Goal: Task Accomplishment & Management: Use online tool/utility

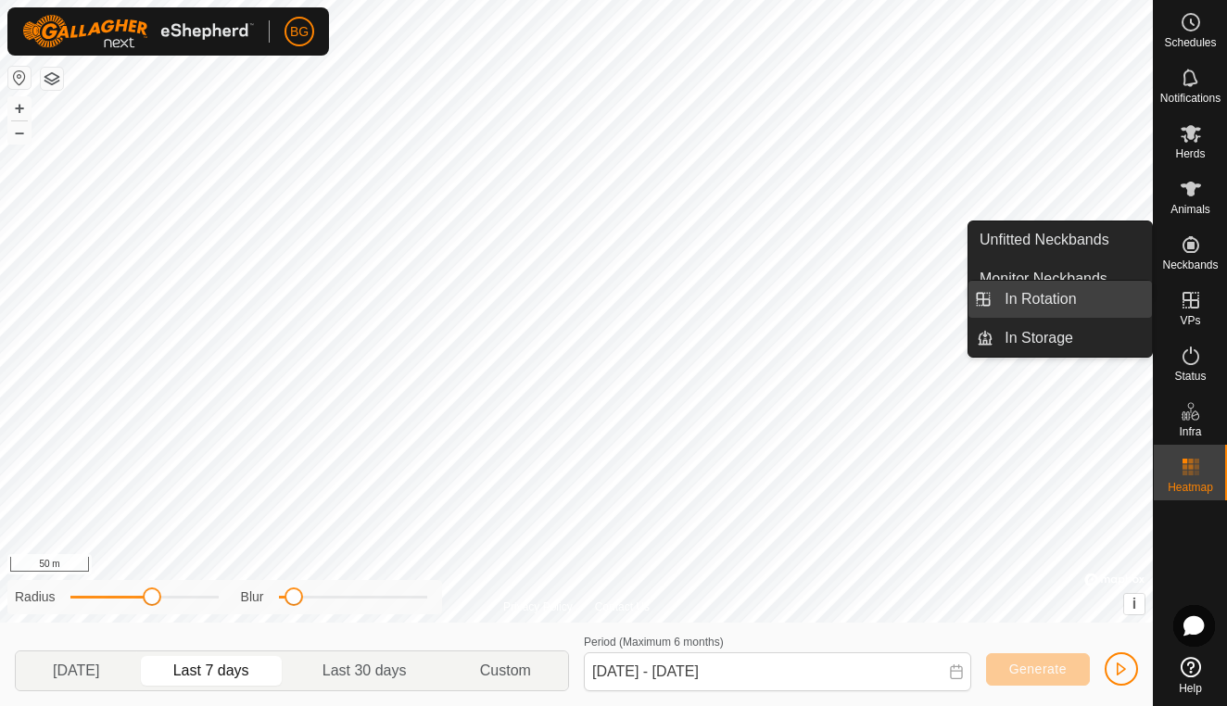
click at [1108, 309] on link "In Rotation" at bounding box center [1072, 299] width 158 height 37
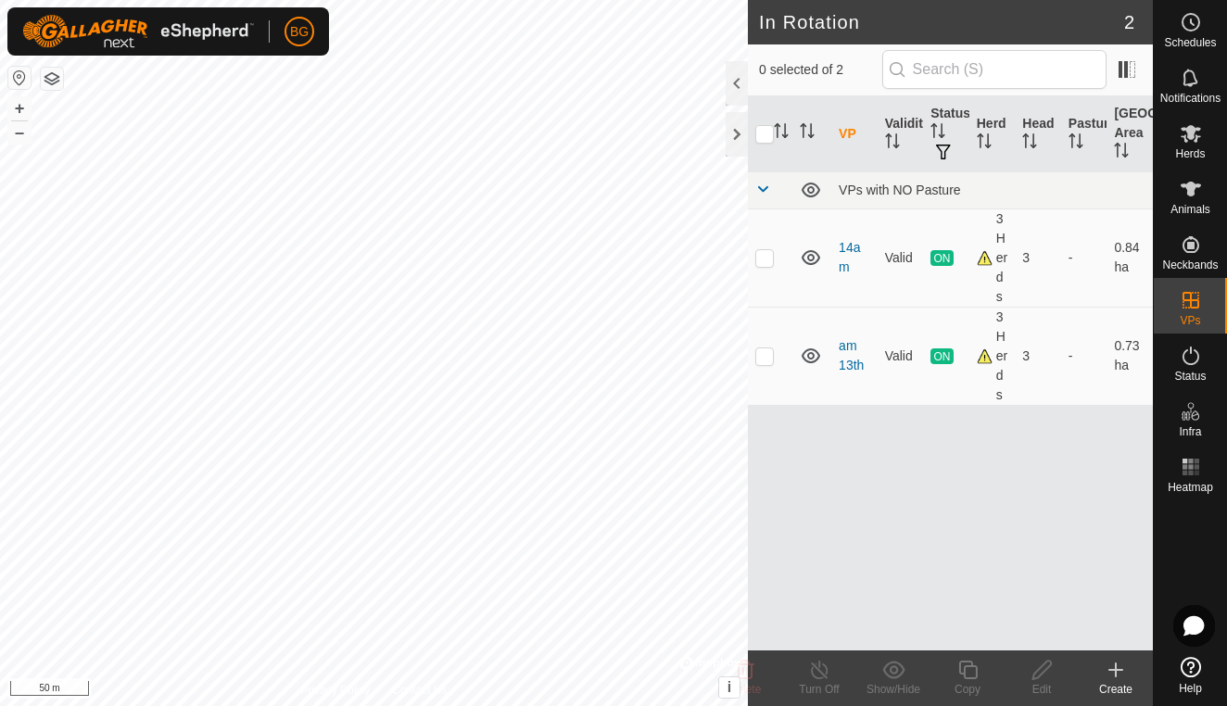
click at [1112, 670] on icon at bounding box center [1115, 670] width 13 height 0
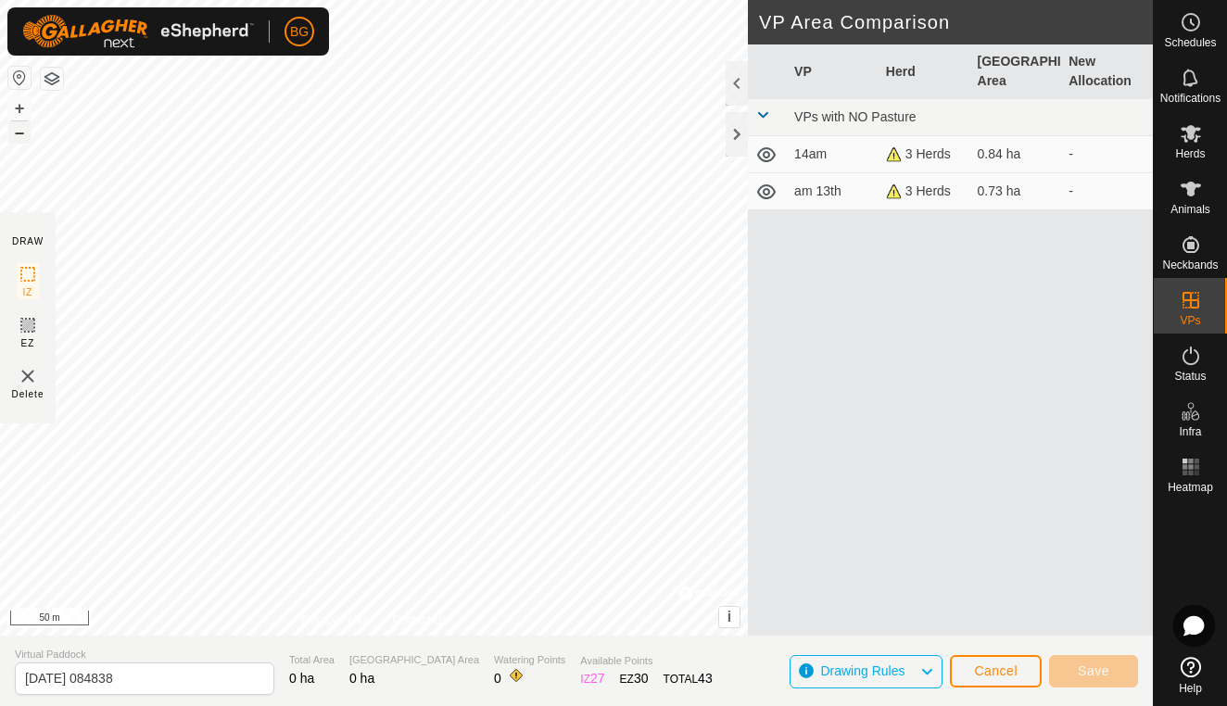
click at [19, 133] on button "–" at bounding box center [19, 132] width 22 height 22
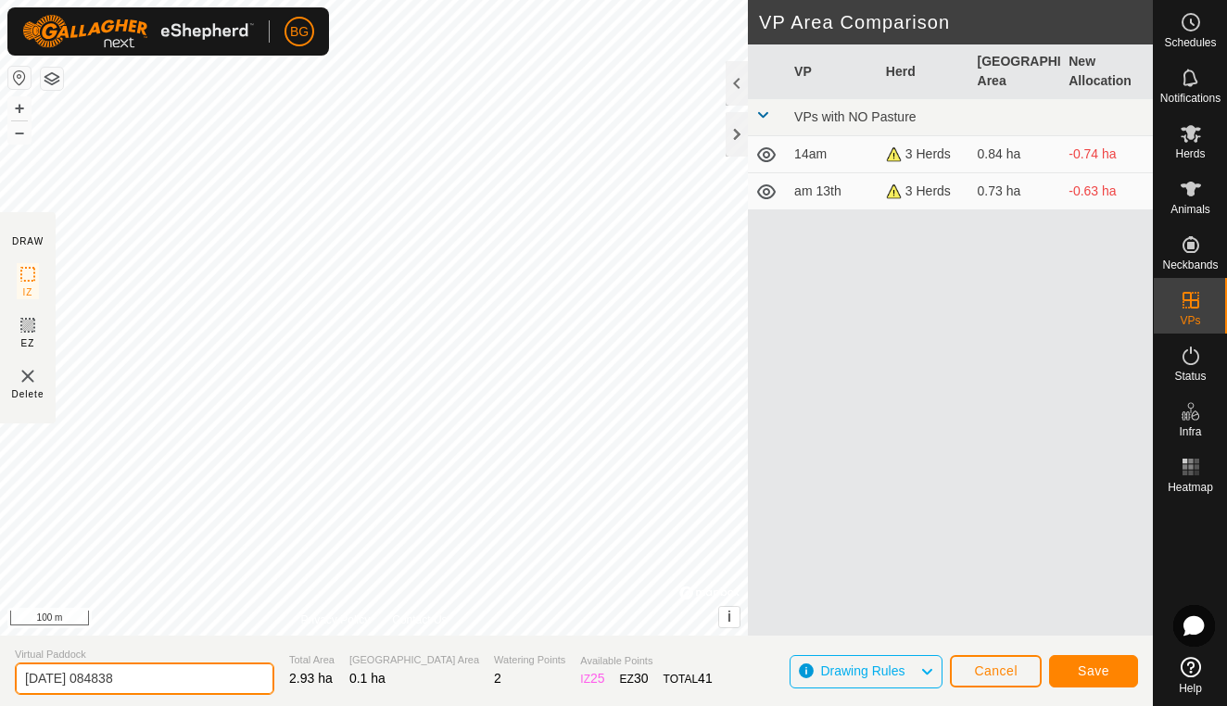
click at [165, 683] on input "[DATE] 084838" at bounding box center [144, 679] width 259 height 32
type input "[DATE] catchment"
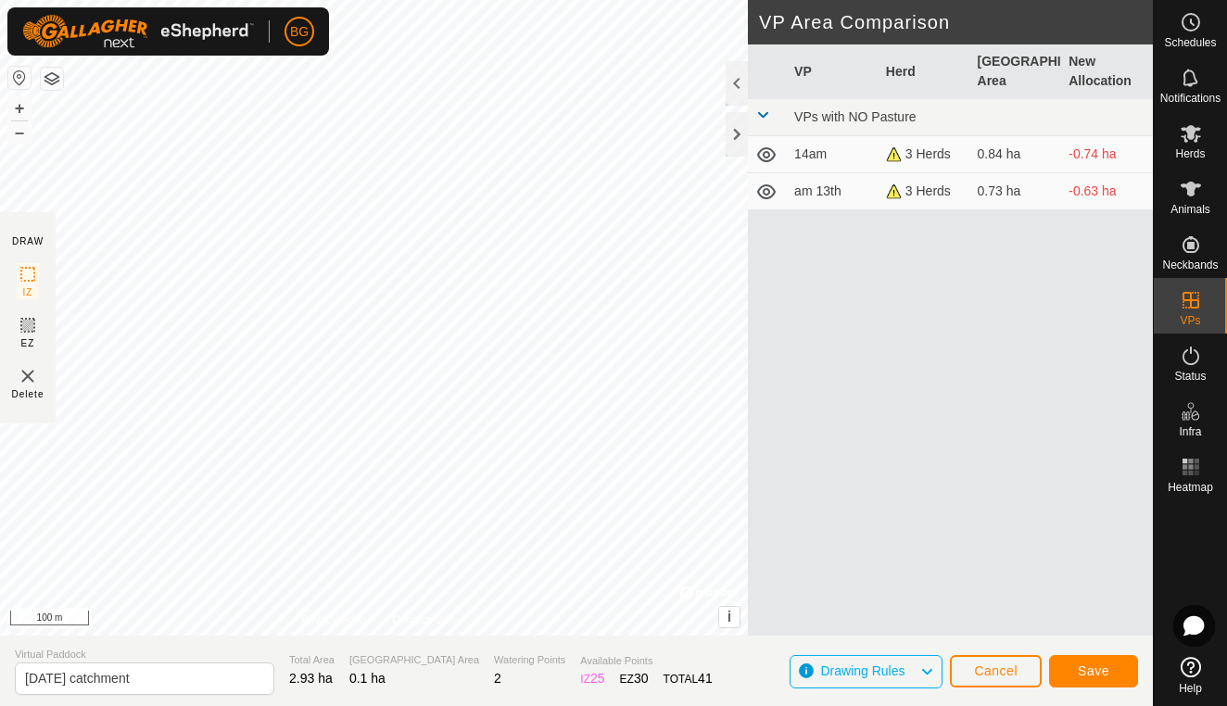
click at [1106, 669] on span "Save" at bounding box center [1094, 670] width 32 height 15
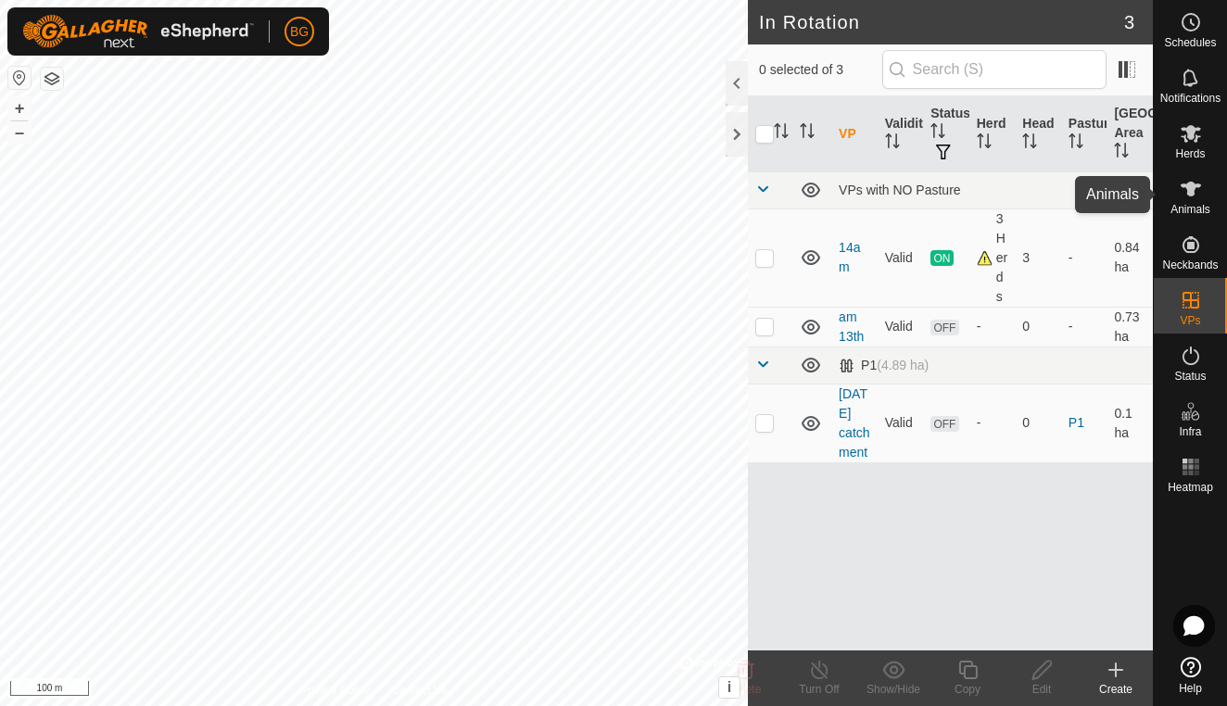
click at [1193, 199] on icon at bounding box center [1191, 189] width 22 height 22
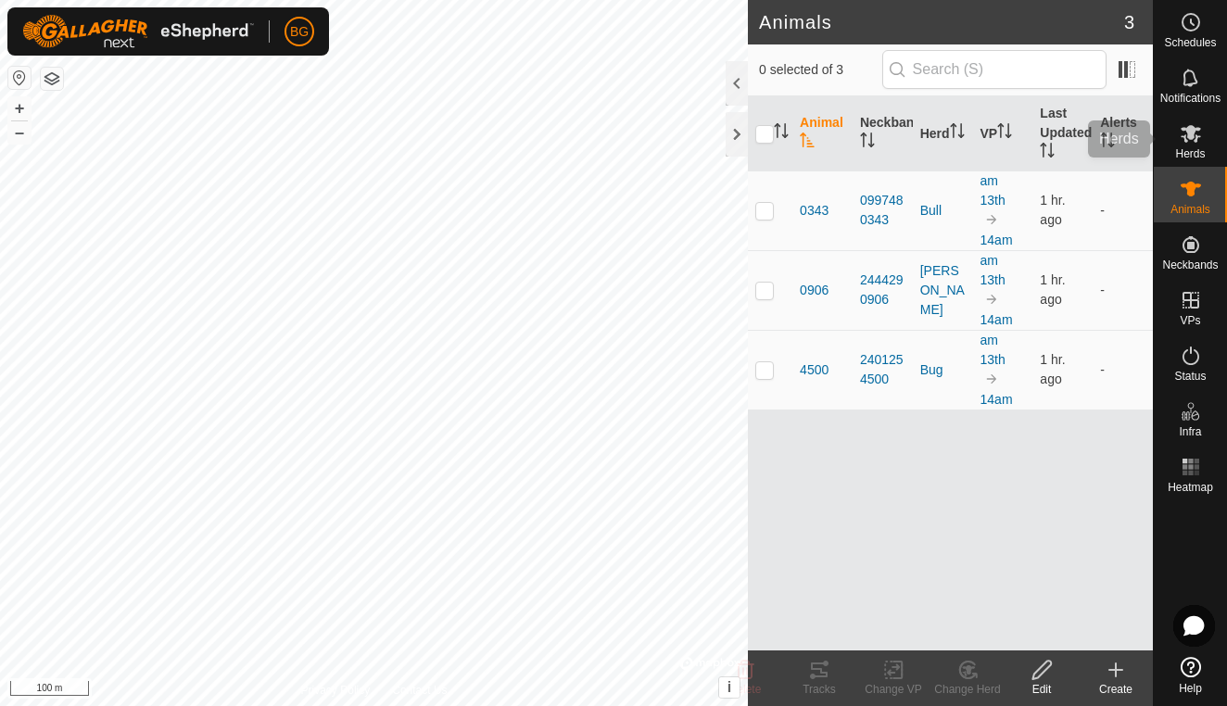
click at [1185, 133] on icon at bounding box center [1191, 133] width 22 height 22
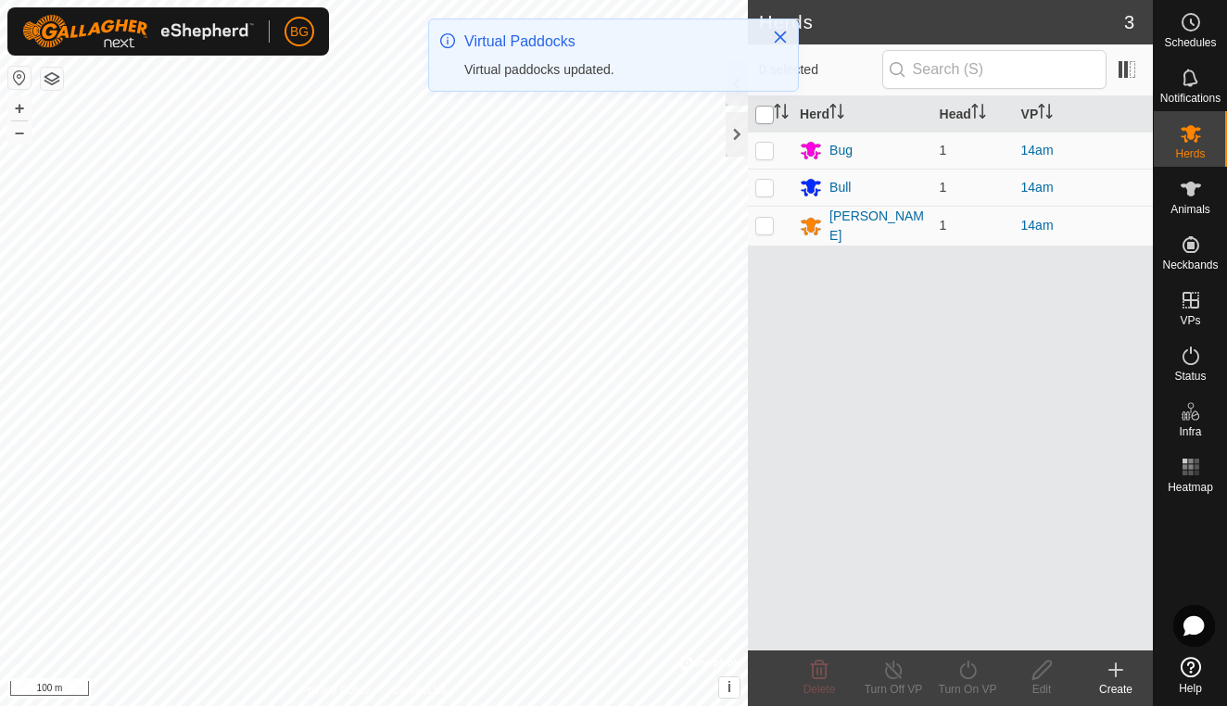
click at [766, 123] on input "checkbox" at bounding box center [764, 115] width 19 height 19
checkbox input "true"
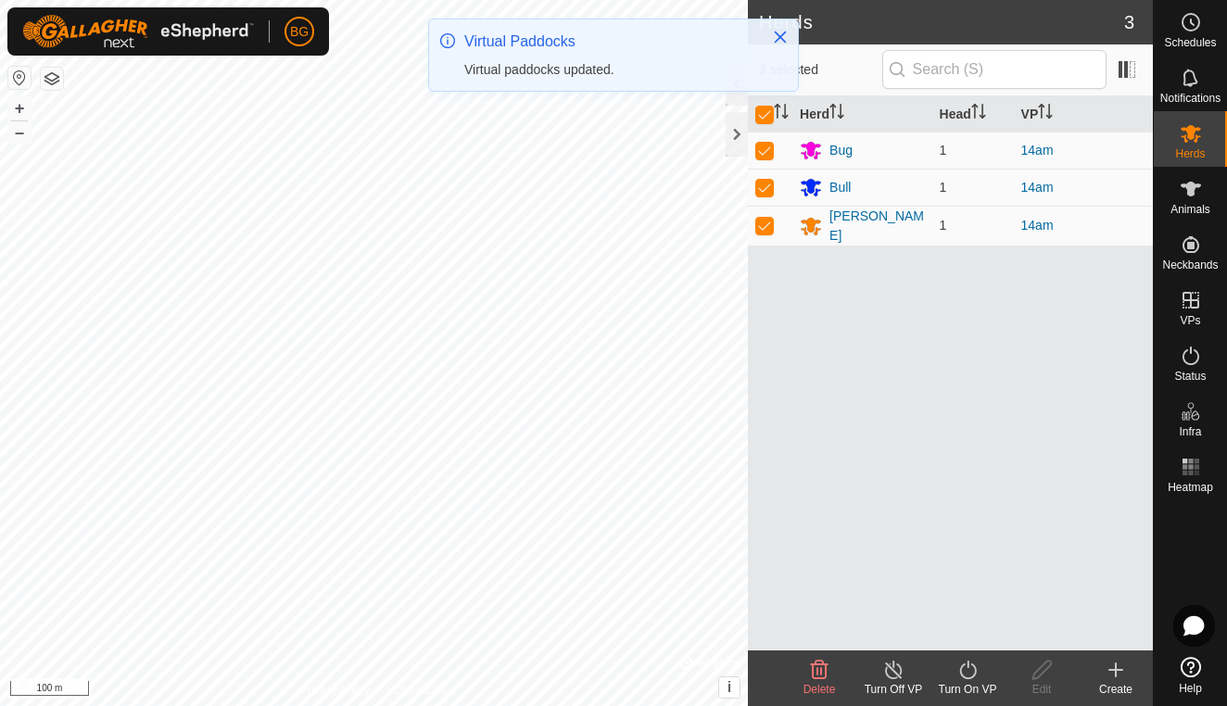
click at [969, 672] on icon at bounding box center [967, 670] width 23 height 22
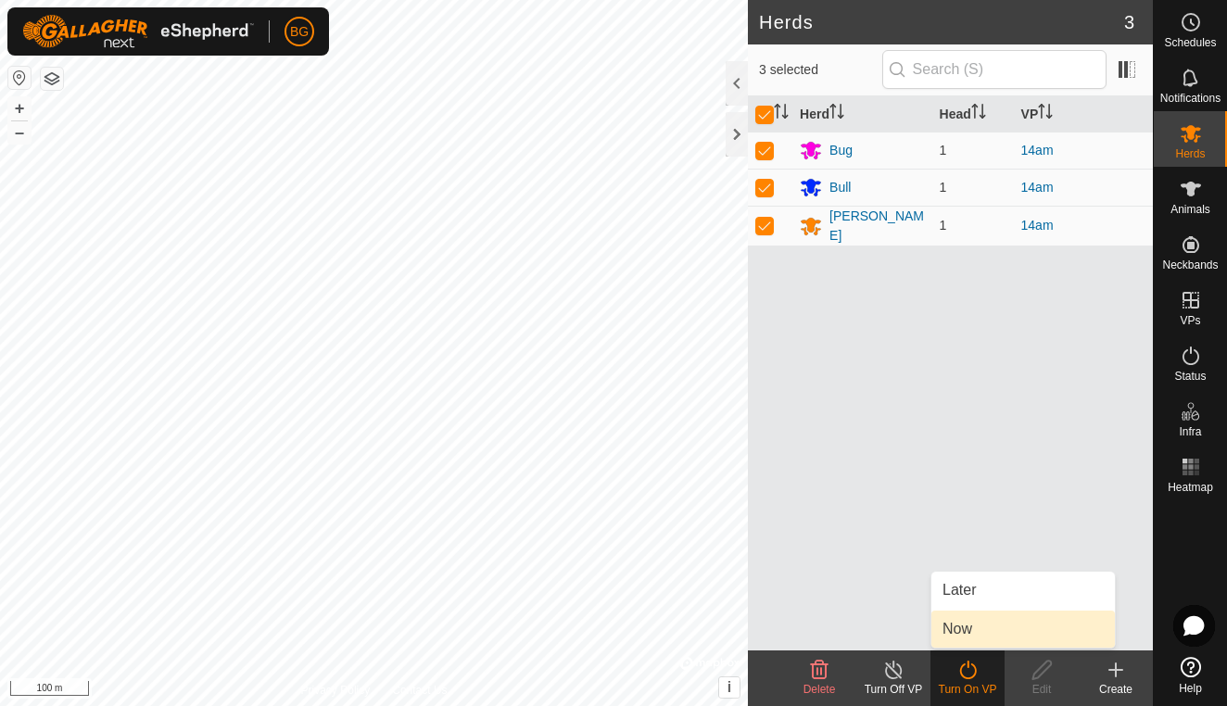
click at [987, 631] on link "Now" at bounding box center [1022, 629] width 183 height 37
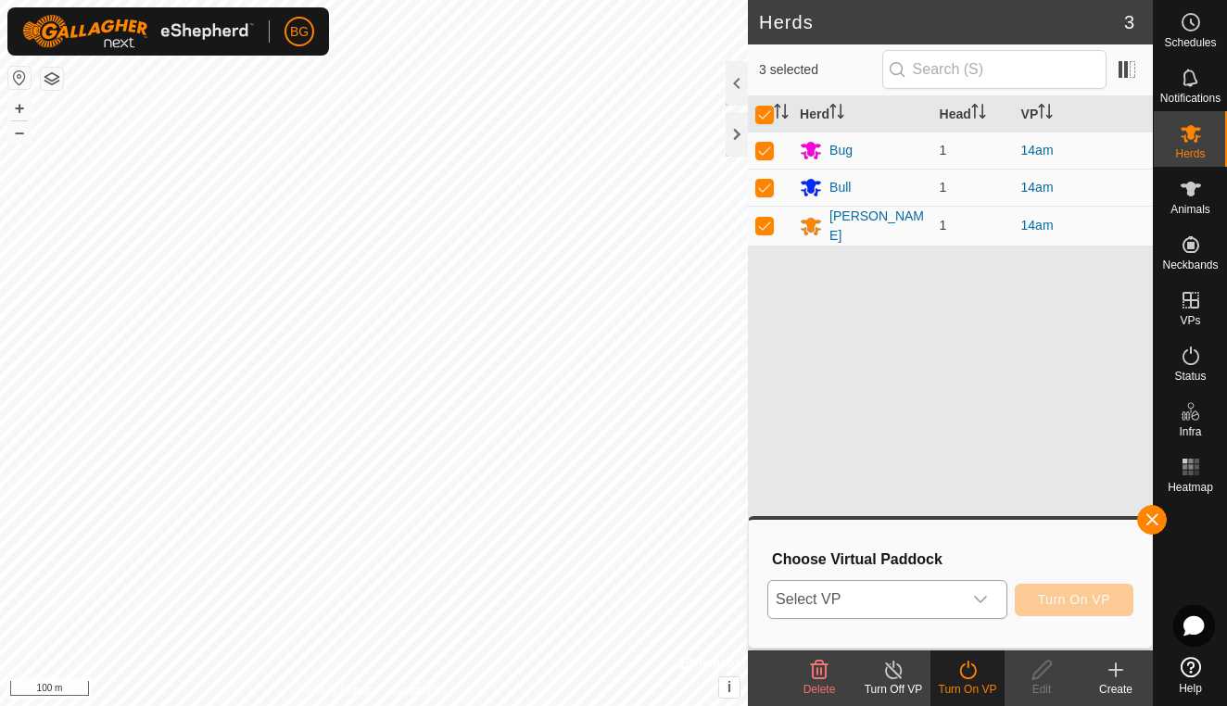
click at [988, 596] on icon "dropdown trigger" at bounding box center [980, 599] width 15 height 15
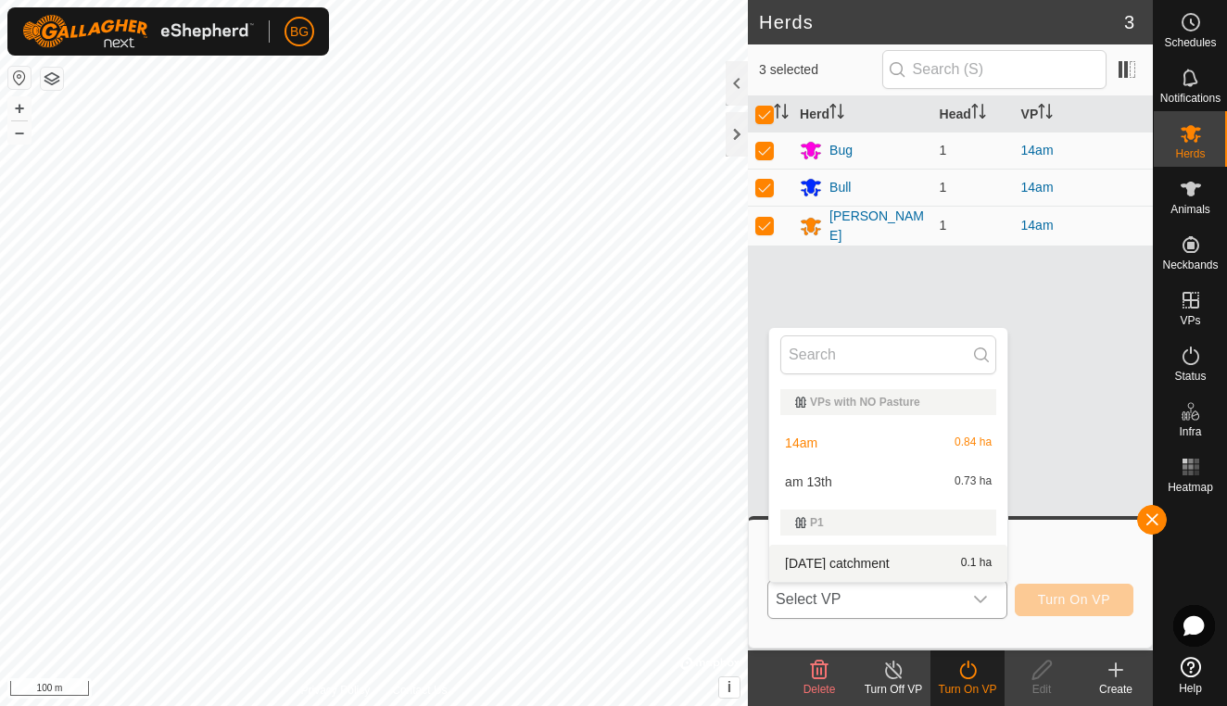
click at [906, 568] on li "[DATE] catchment 0.1 ha" at bounding box center [888, 563] width 238 height 37
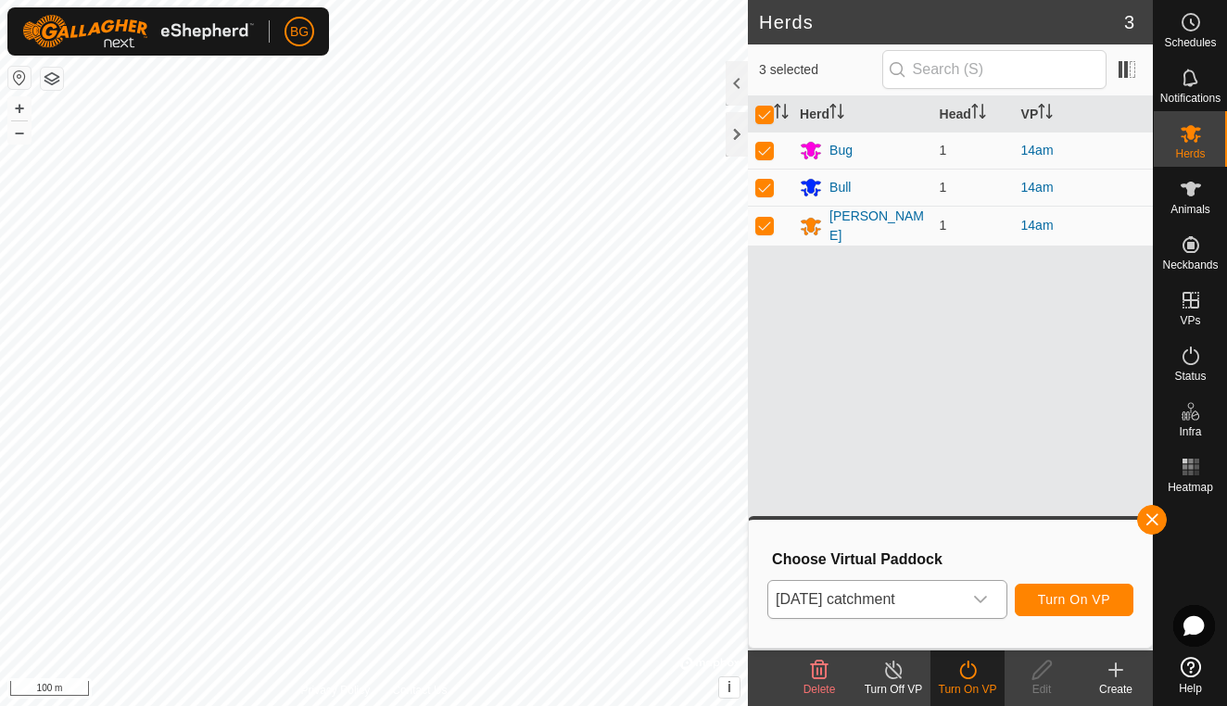
click at [1079, 594] on span "Turn On VP" at bounding box center [1074, 599] width 72 height 15
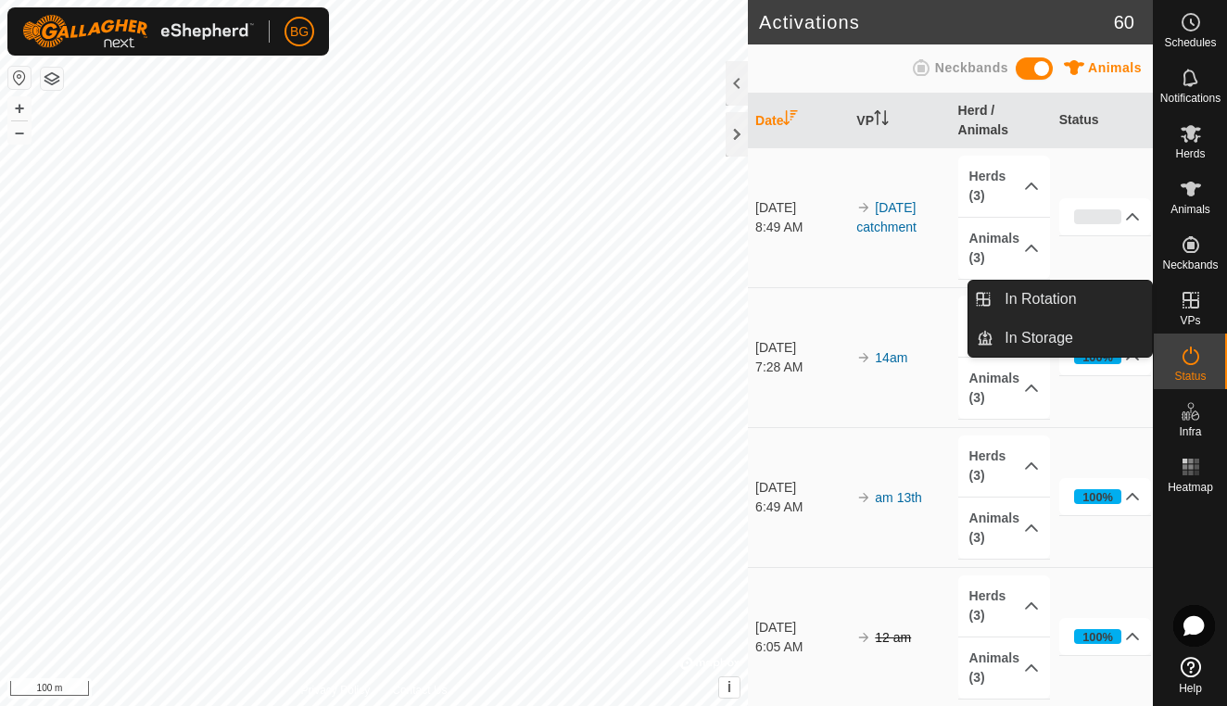
click at [1195, 316] on span "VPs" at bounding box center [1190, 320] width 20 height 11
click at [1083, 297] on link "In Rotation" at bounding box center [1072, 299] width 158 height 37
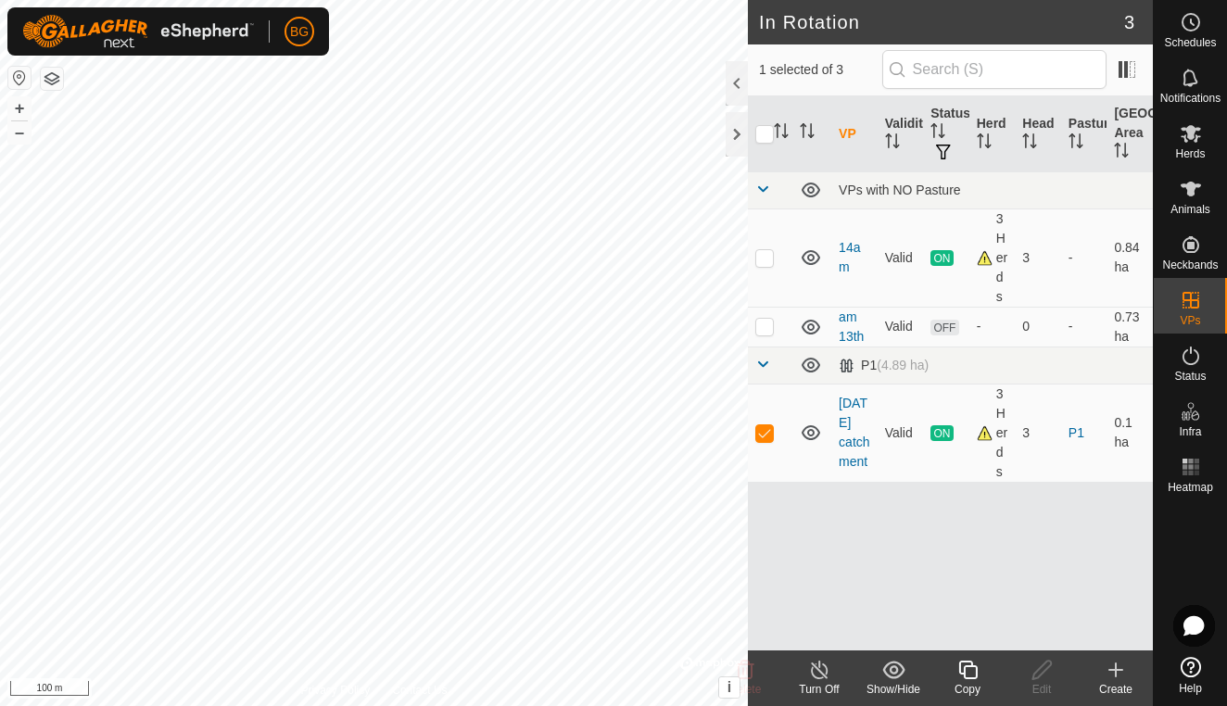
click at [1118, 672] on icon at bounding box center [1116, 670] width 22 height 22
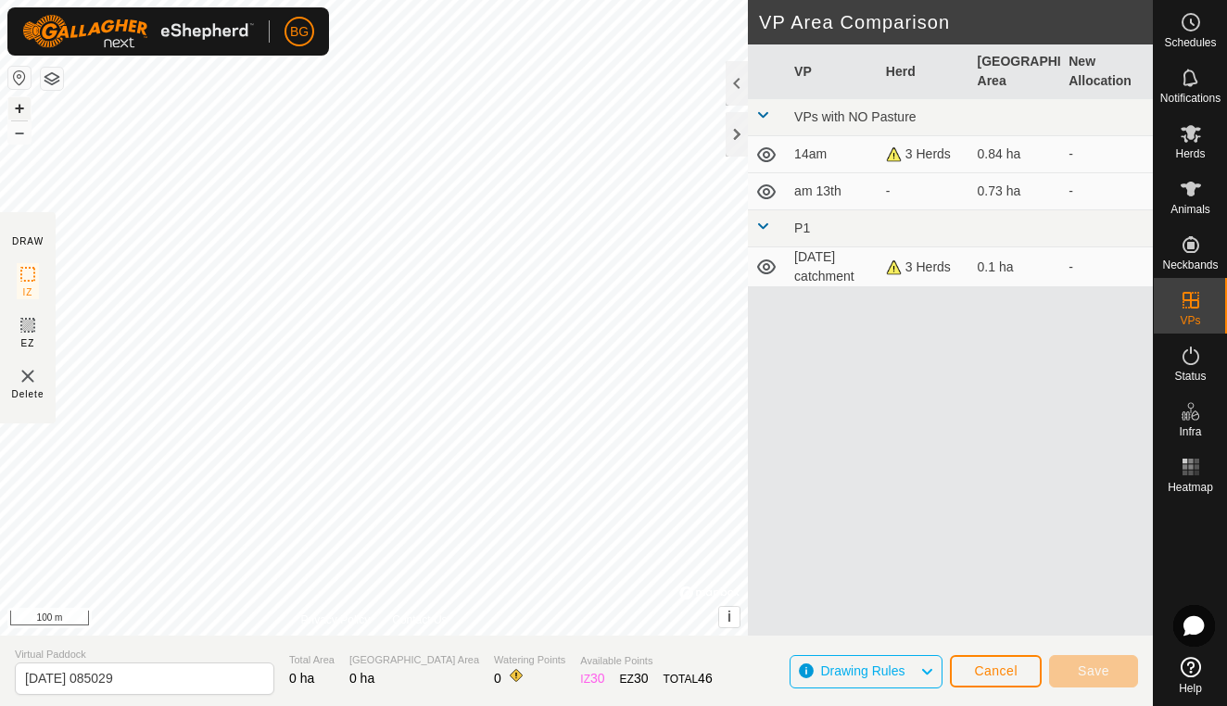
click at [21, 110] on button "+" at bounding box center [19, 108] width 22 height 22
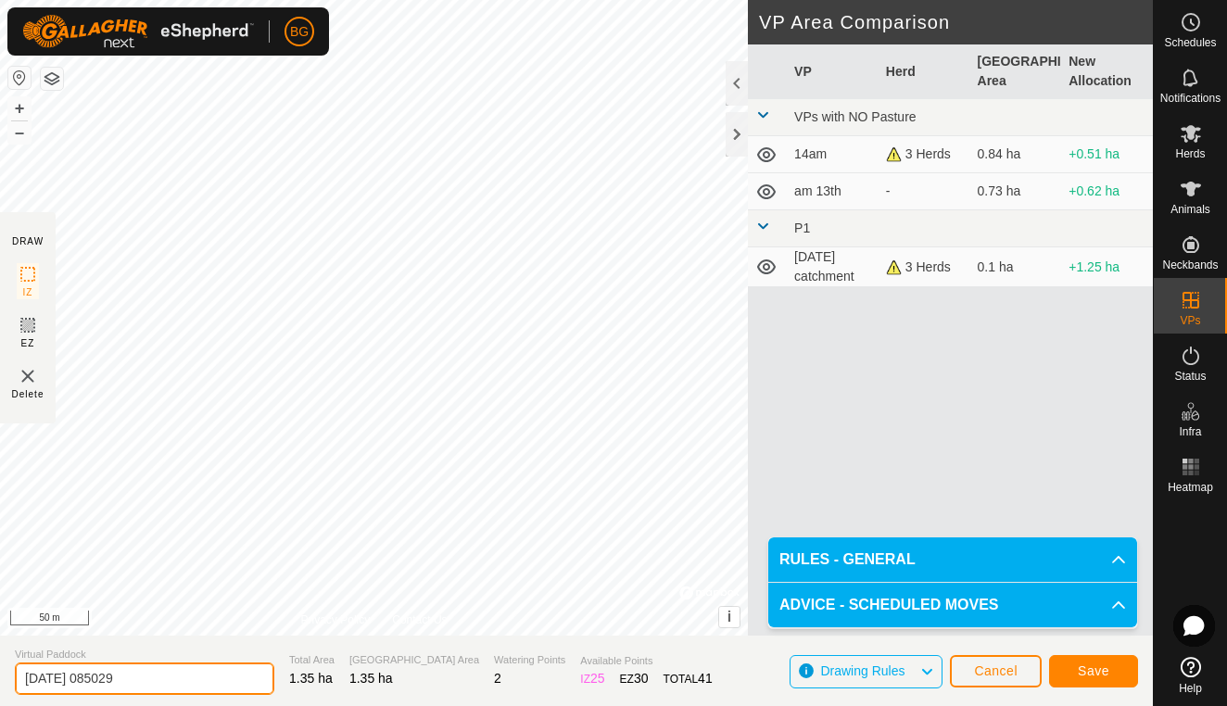
click at [181, 676] on input "[DATE] 085029" at bounding box center [144, 679] width 259 height 32
type input "[DATE] c1"
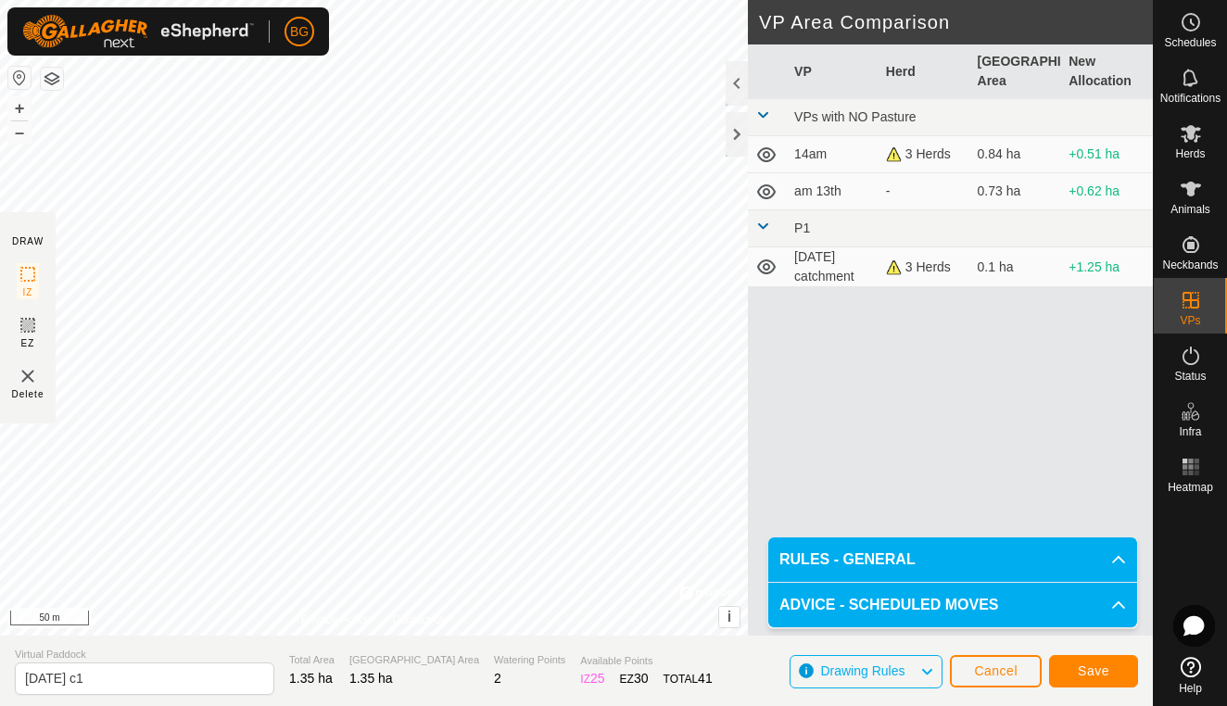
click at [1095, 680] on button "Save" at bounding box center [1093, 671] width 89 height 32
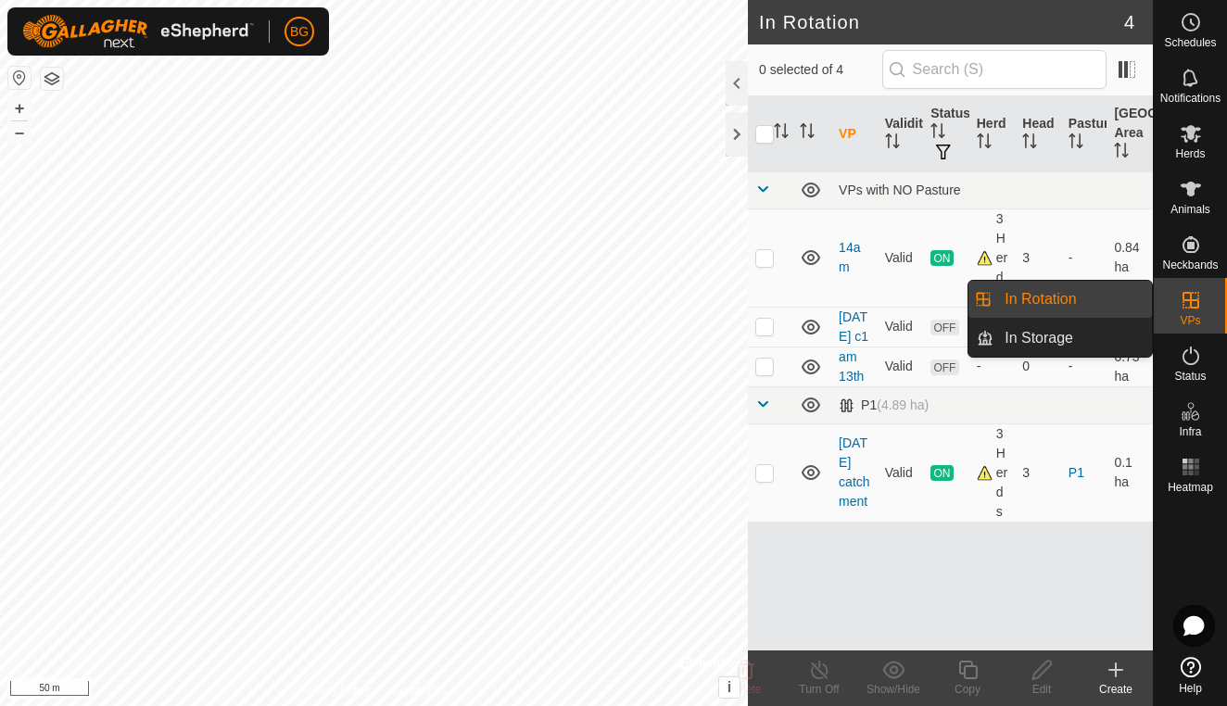
click at [1190, 304] on icon at bounding box center [1191, 300] width 22 height 22
click at [1057, 299] on link "In Rotation" at bounding box center [1072, 299] width 158 height 37
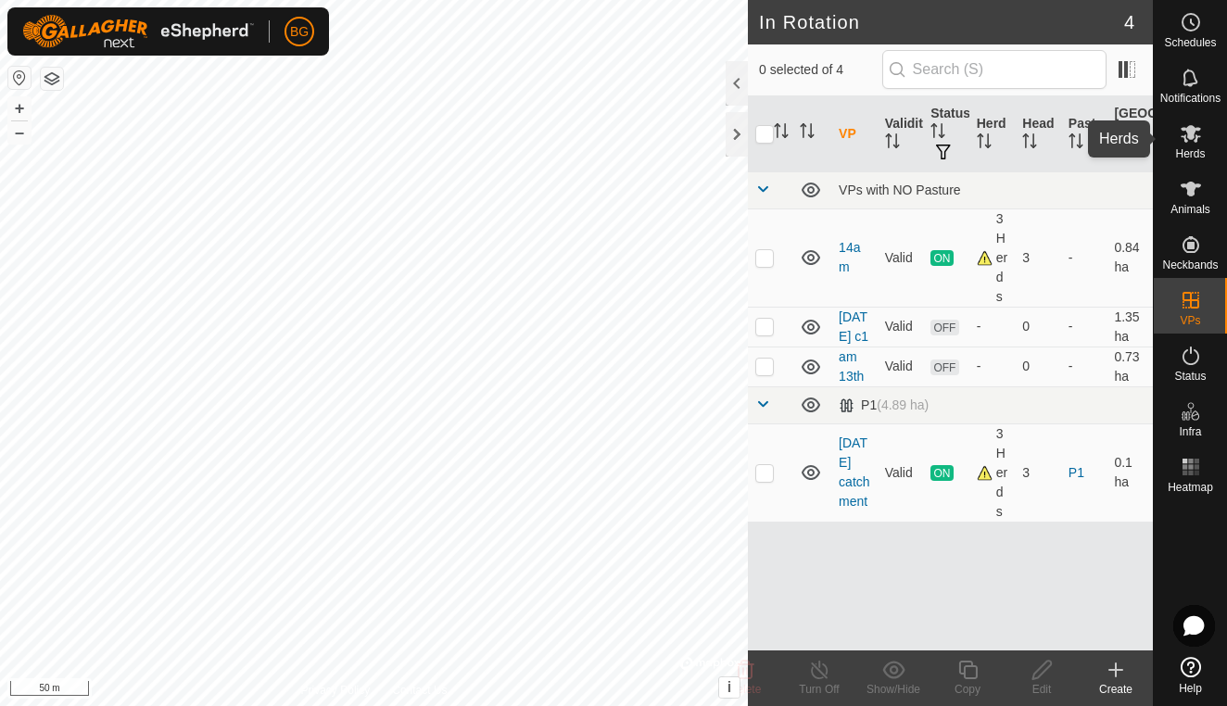
click at [1187, 148] on span "Herds" at bounding box center [1190, 153] width 30 height 11
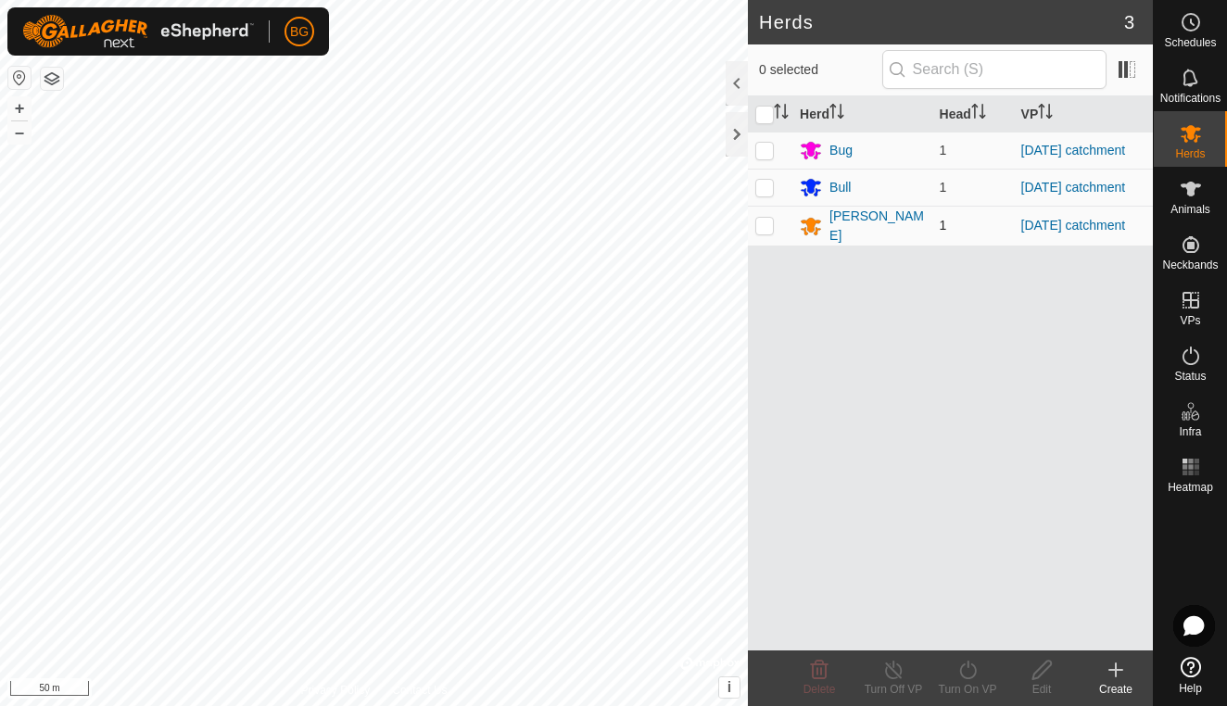
click at [770, 232] on p-checkbox at bounding box center [764, 225] width 19 height 15
checkbox input "true"
click at [764, 151] on p-checkbox at bounding box center [764, 150] width 19 height 15
checkbox input "true"
click at [970, 671] on icon at bounding box center [967, 670] width 23 height 22
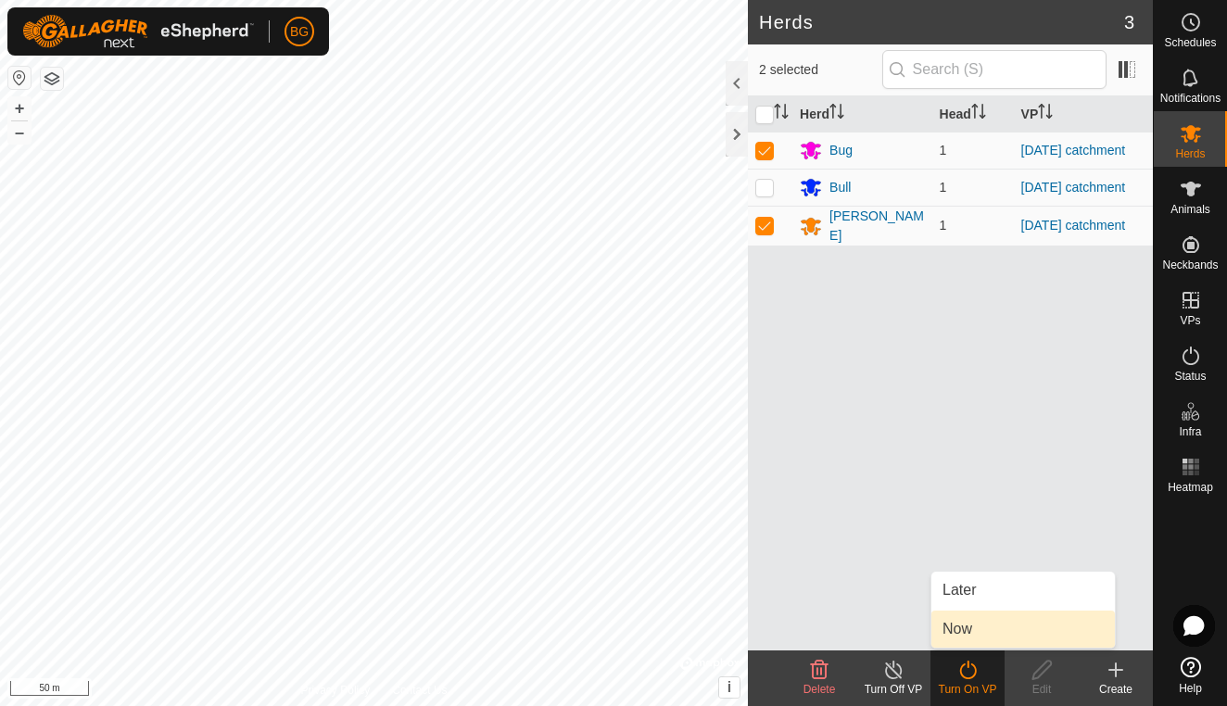
click at [963, 633] on link "Now" at bounding box center [1022, 629] width 183 height 37
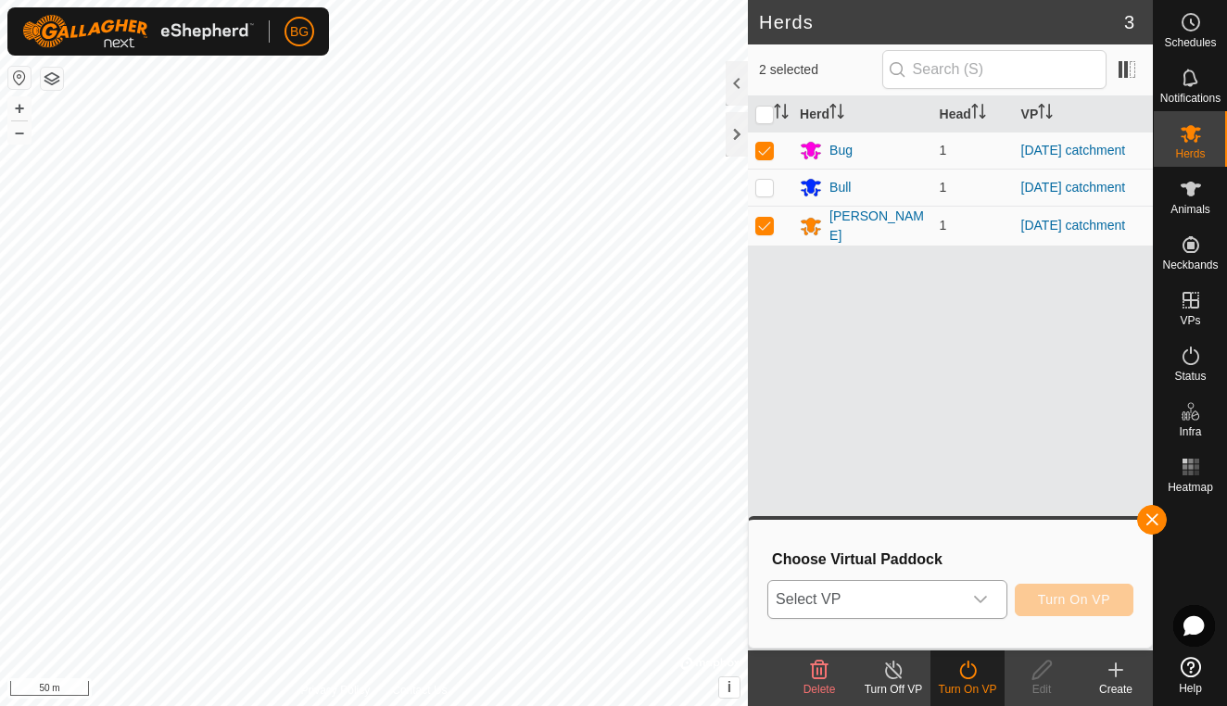
click at [979, 594] on icon "dropdown trigger" at bounding box center [980, 599] width 15 height 15
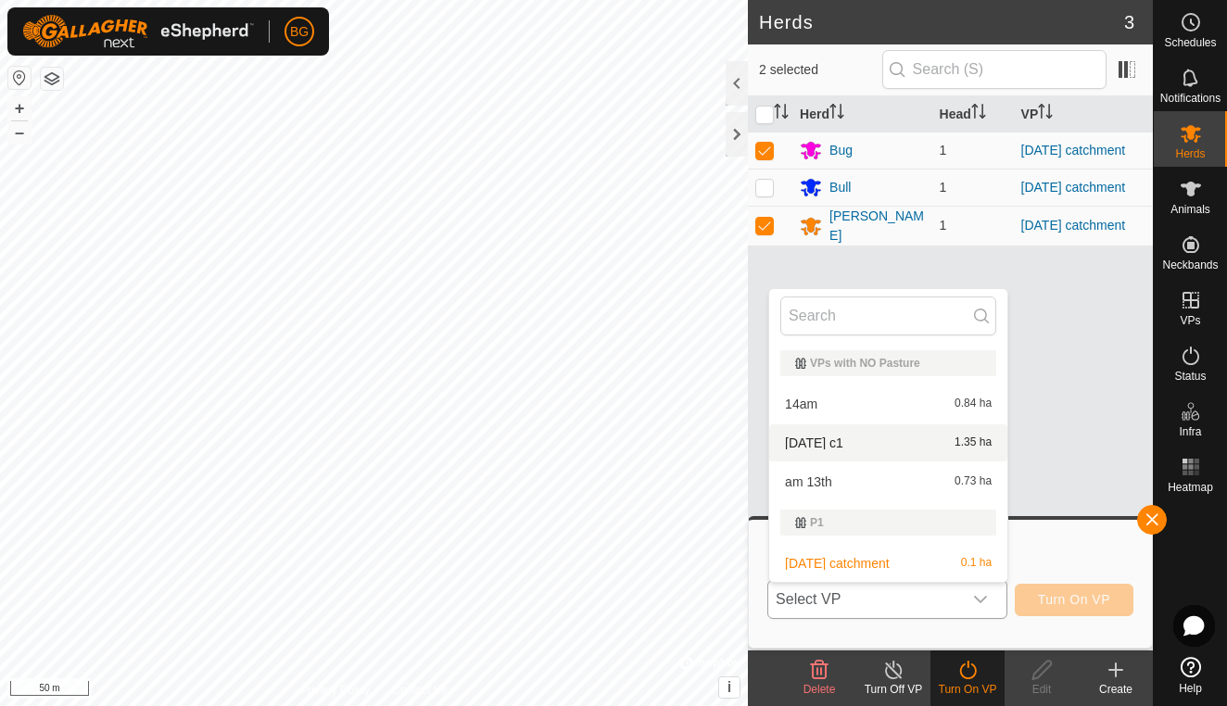
click at [859, 441] on li "[DATE] c1 1.35 ha" at bounding box center [888, 442] width 238 height 37
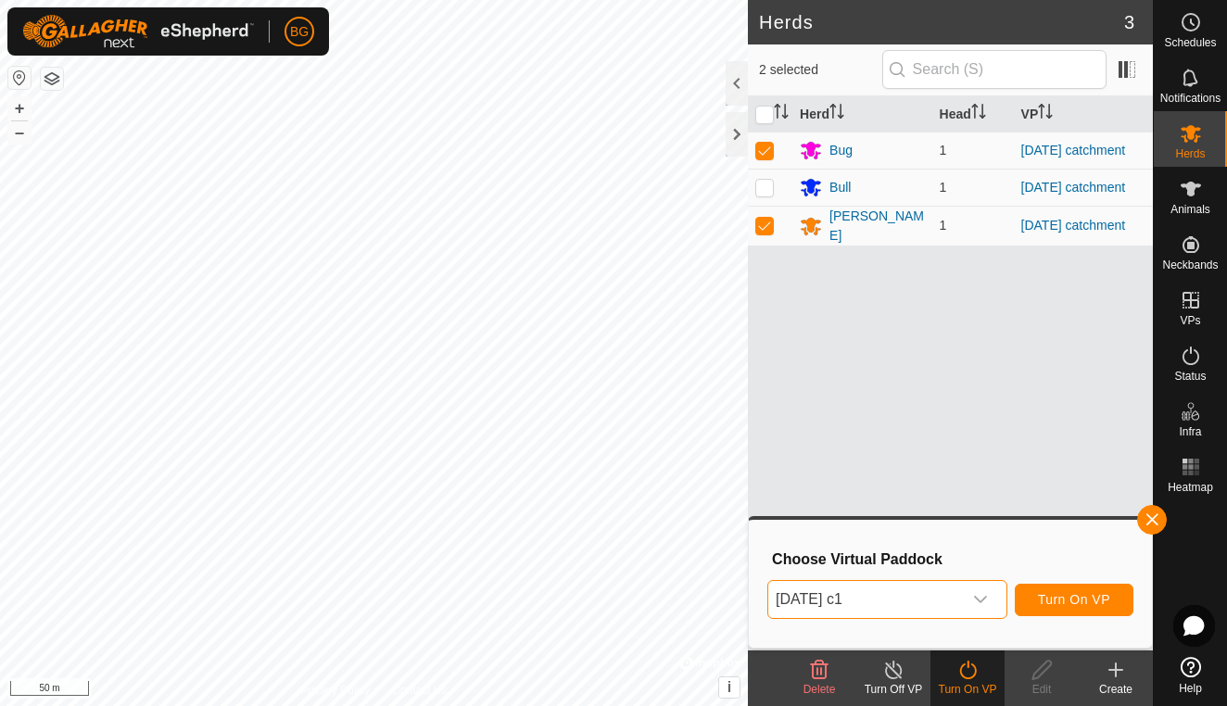
click at [1068, 598] on span "Turn On VP" at bounding box center [1074, 599] width 72 height 15
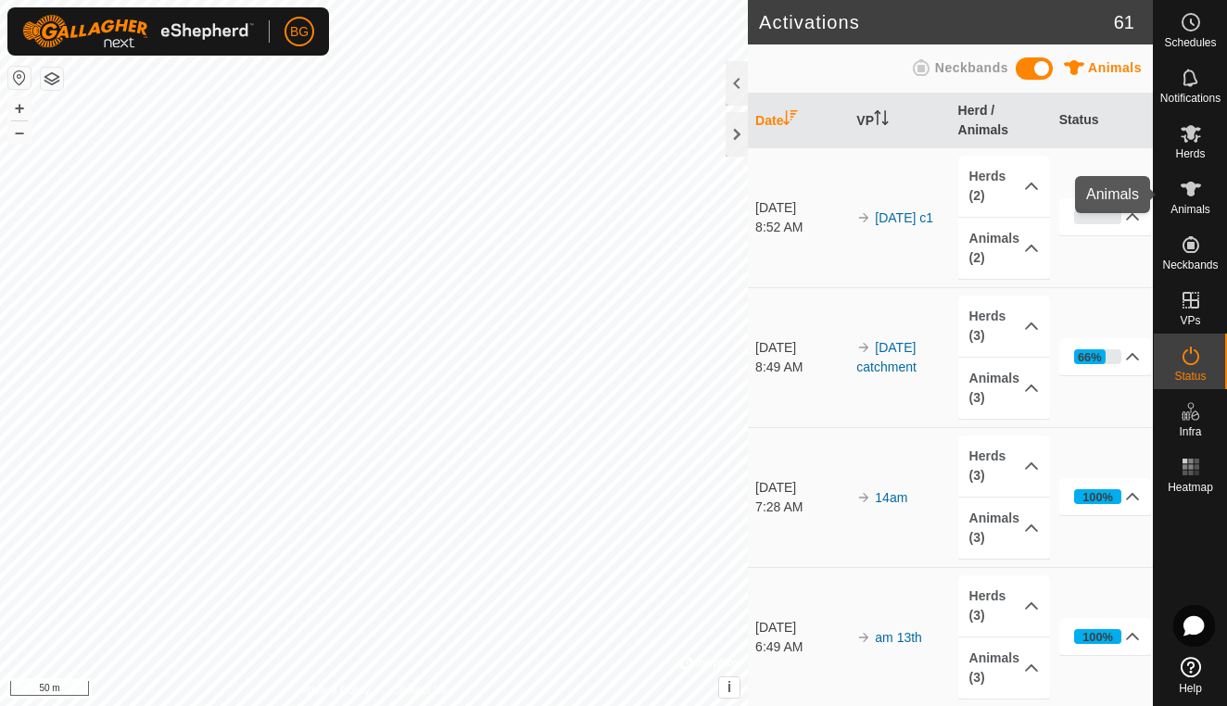
click at [1193, 202] on es-animals-svg-icon at bounding box center [1190, 189] width 33 height 30
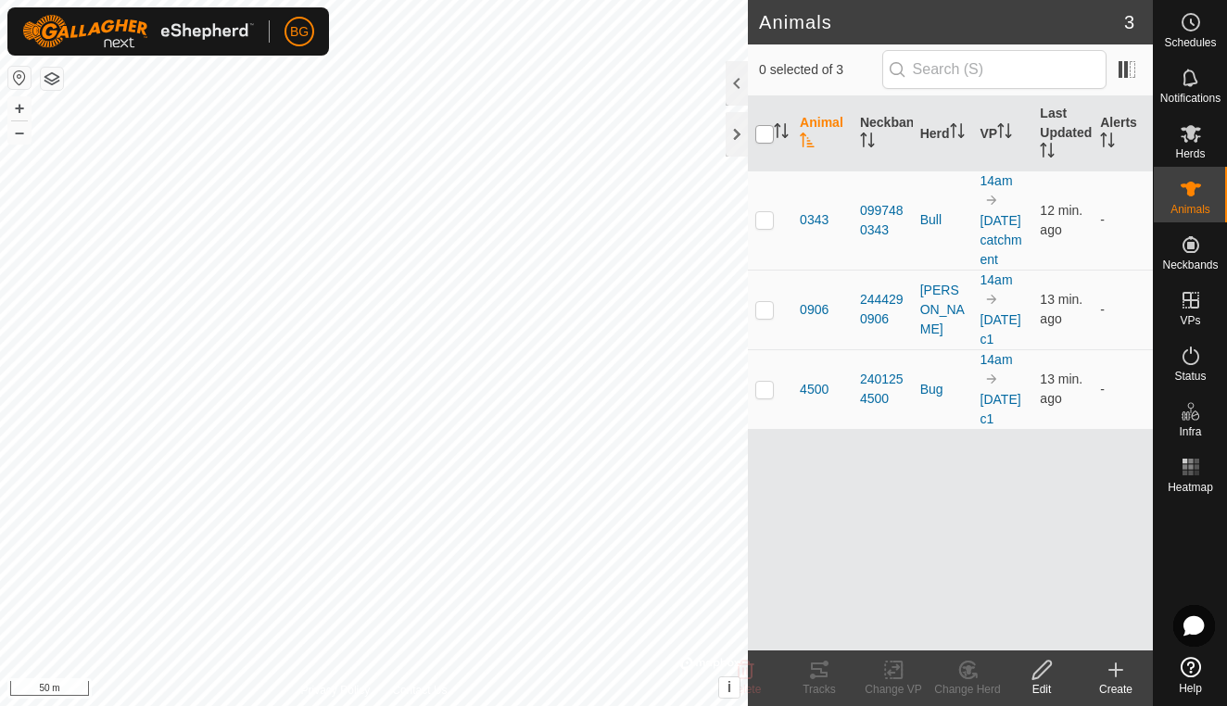
click at [765, 133] on input "checkbox" at bounding box center [764, 134] width 19 height 19
checkbox input "true"
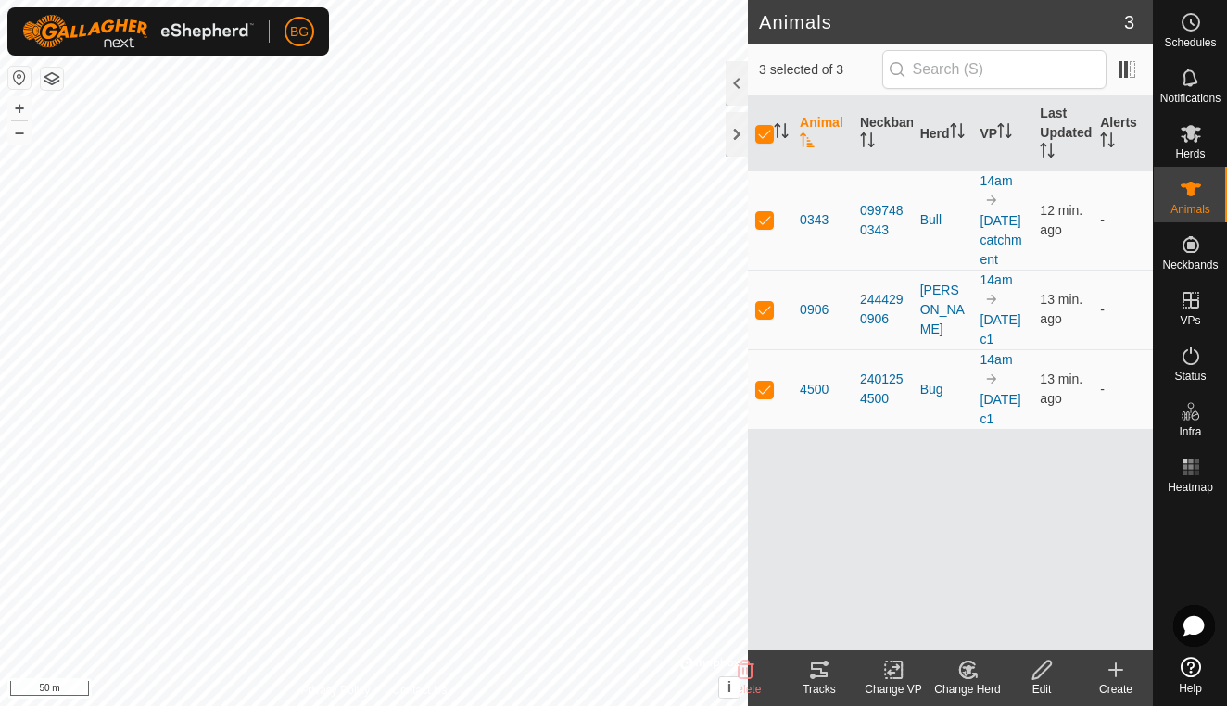
click at [827, 672] on icon at bounding box center [819, 670] width 17 height 15
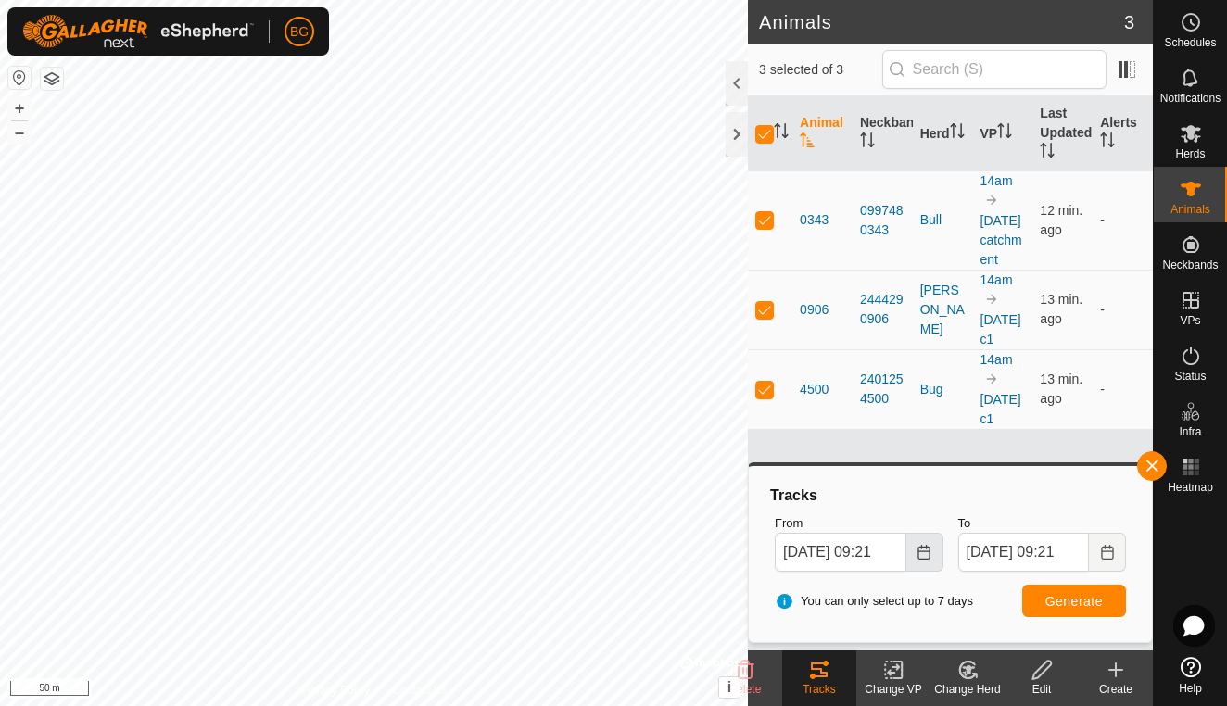
click at [926, 556] on icon "Choose Date" at bounding box center [923, 552] width 15 height 15
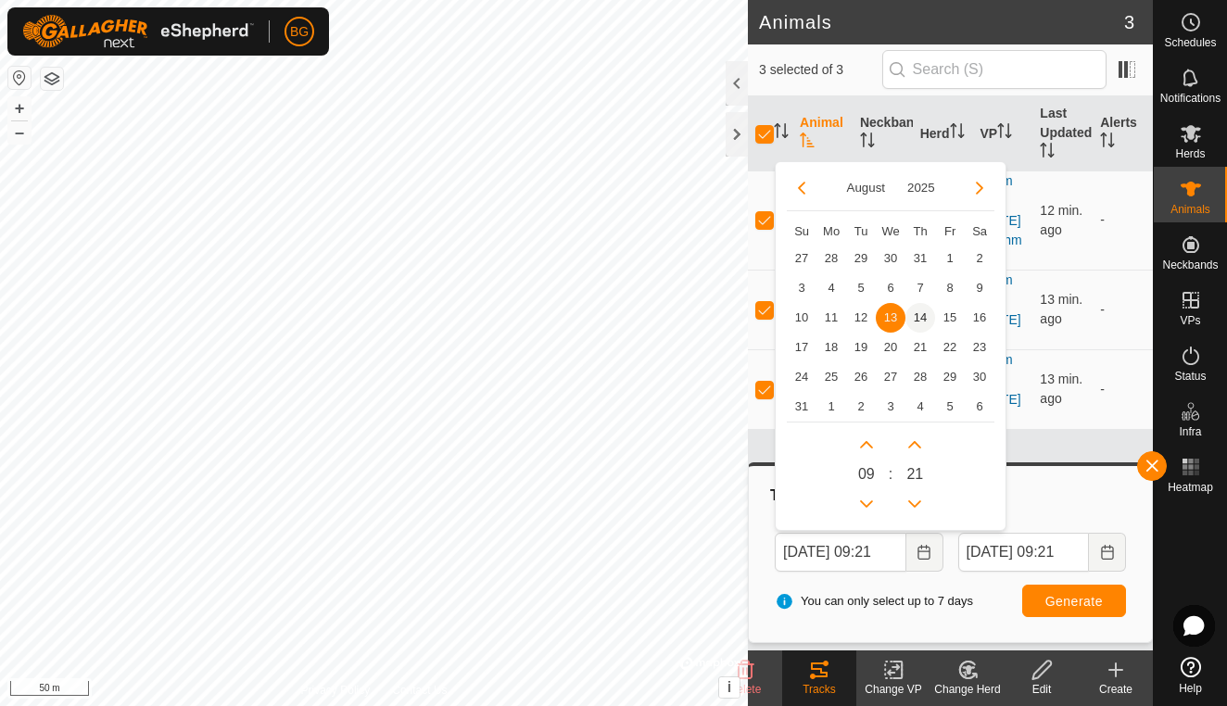
click at [920, 317] on span "14" at bounding box center [920, 318] width 30 height 30
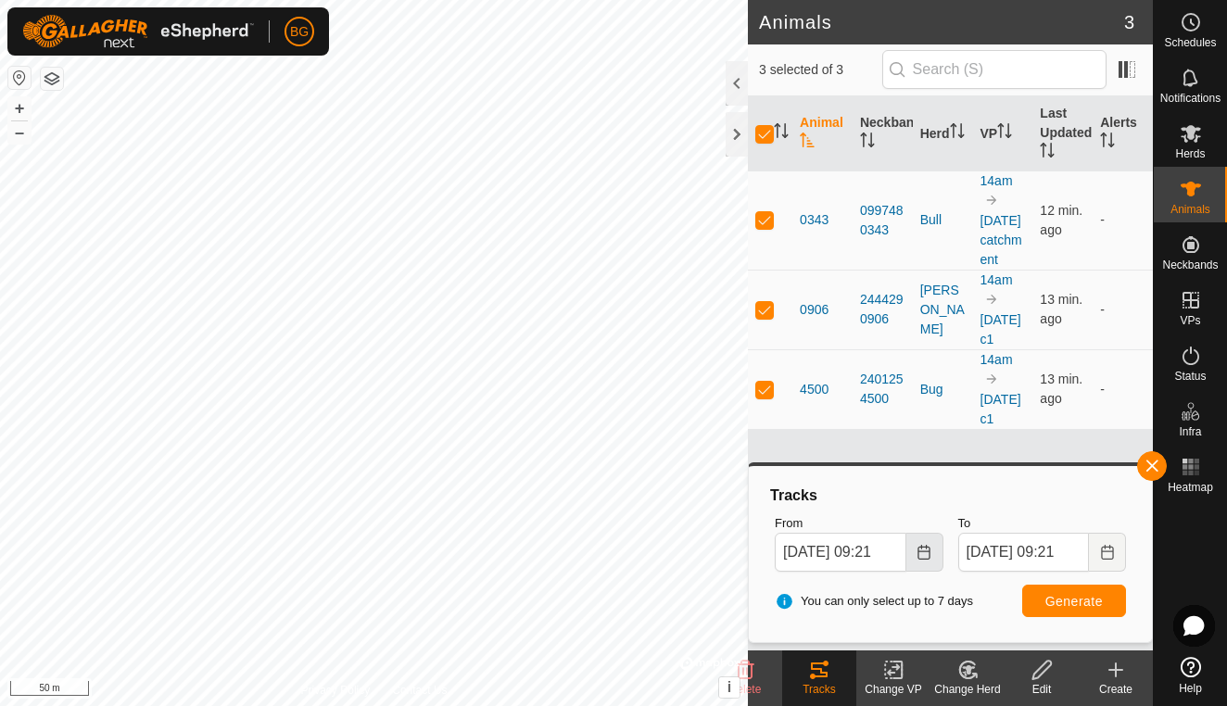
click at [924, 553] on icon "Choose Date" at bounding box center [923, 552] width 15 height 15
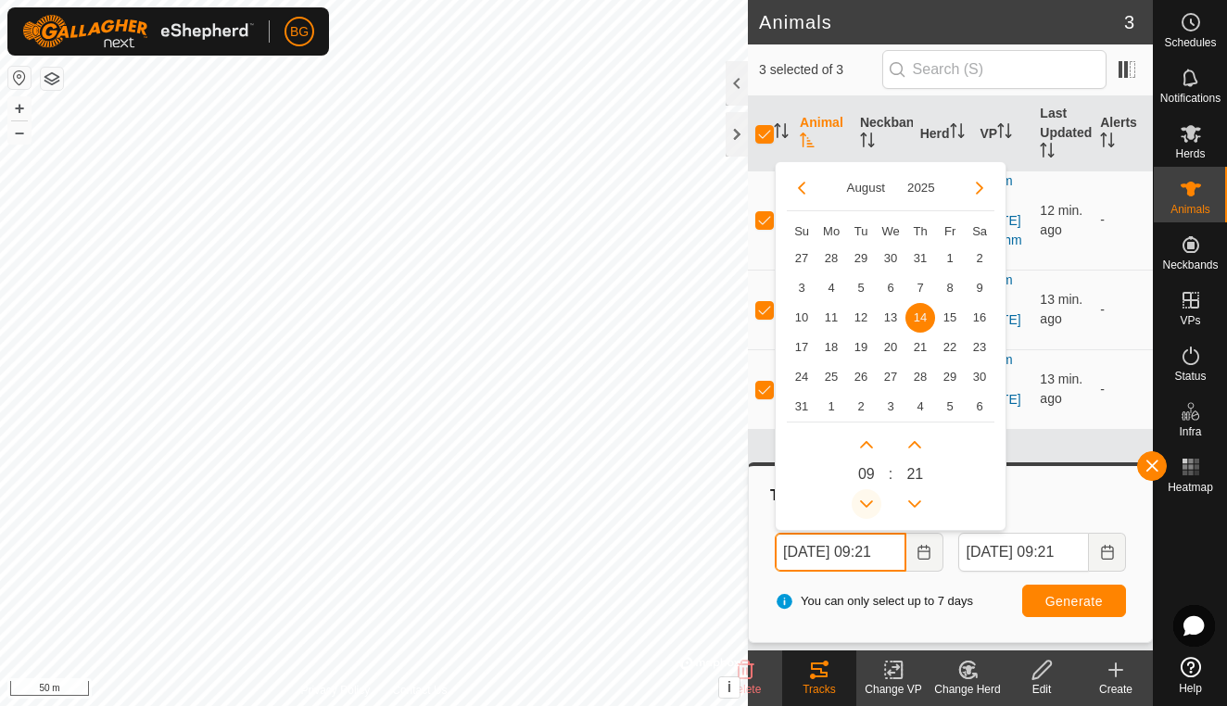
click at [871, 497] on button "Previous Hour" at bounding box center [867, 504] width 30 height 30
click at [871, 497] on icon "Previous Hour" at bounding box center [866, 504] width 15 height 15
type input "[DATE] 05:21"
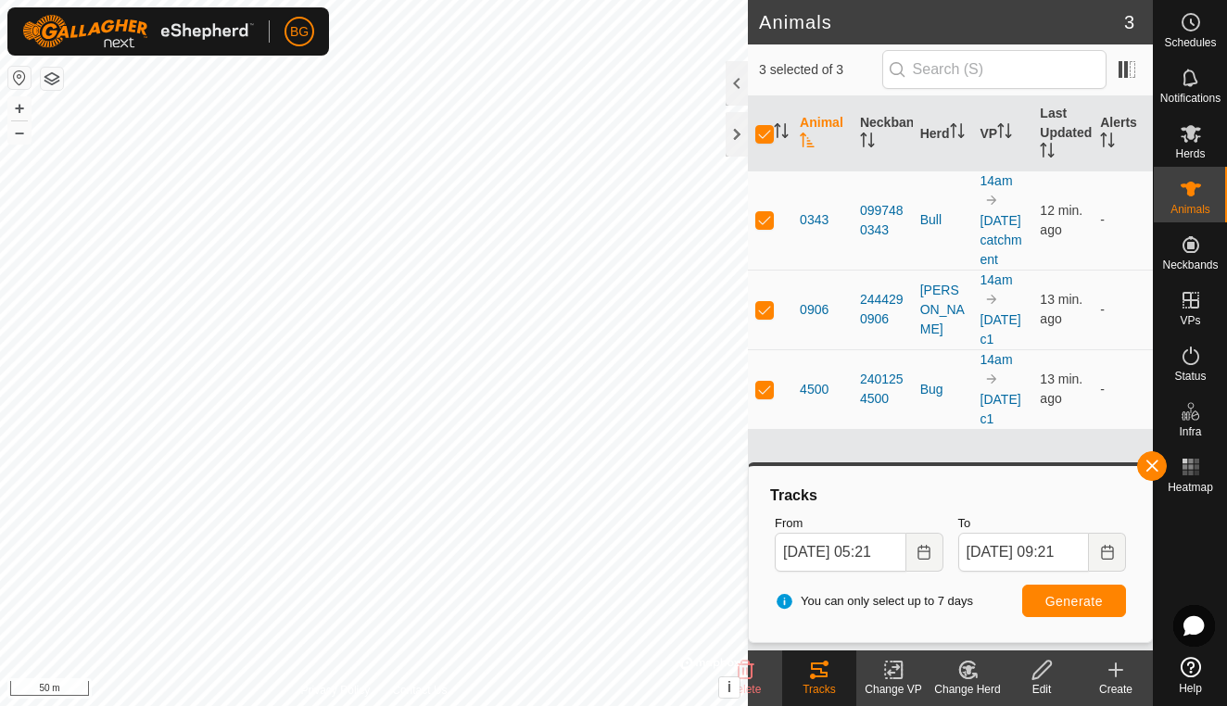
click at [1100, 608] on button "Generate" at bounding box center [1074, 601] width 104 height 32
click at [1156, 471] on button "button" at bounding box center [1152, 466] width 30 height 30
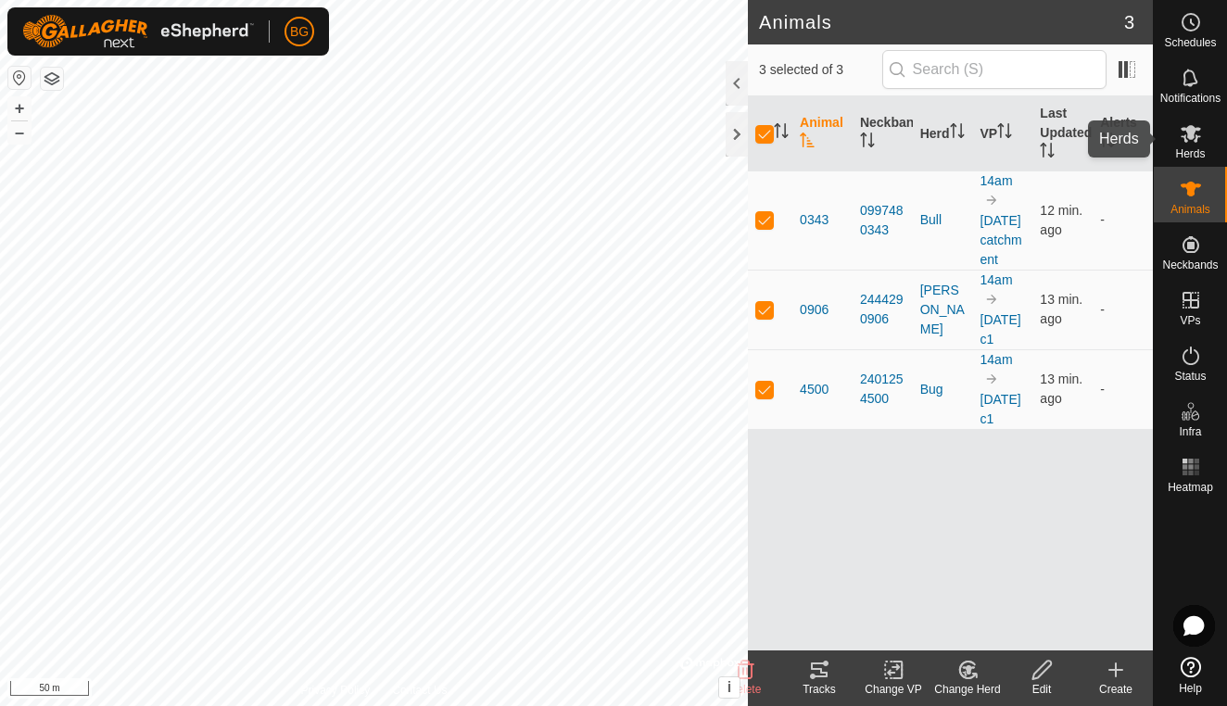
click at [1186, 132] on icon at bounding box center [1191, 134] width 20 height 18
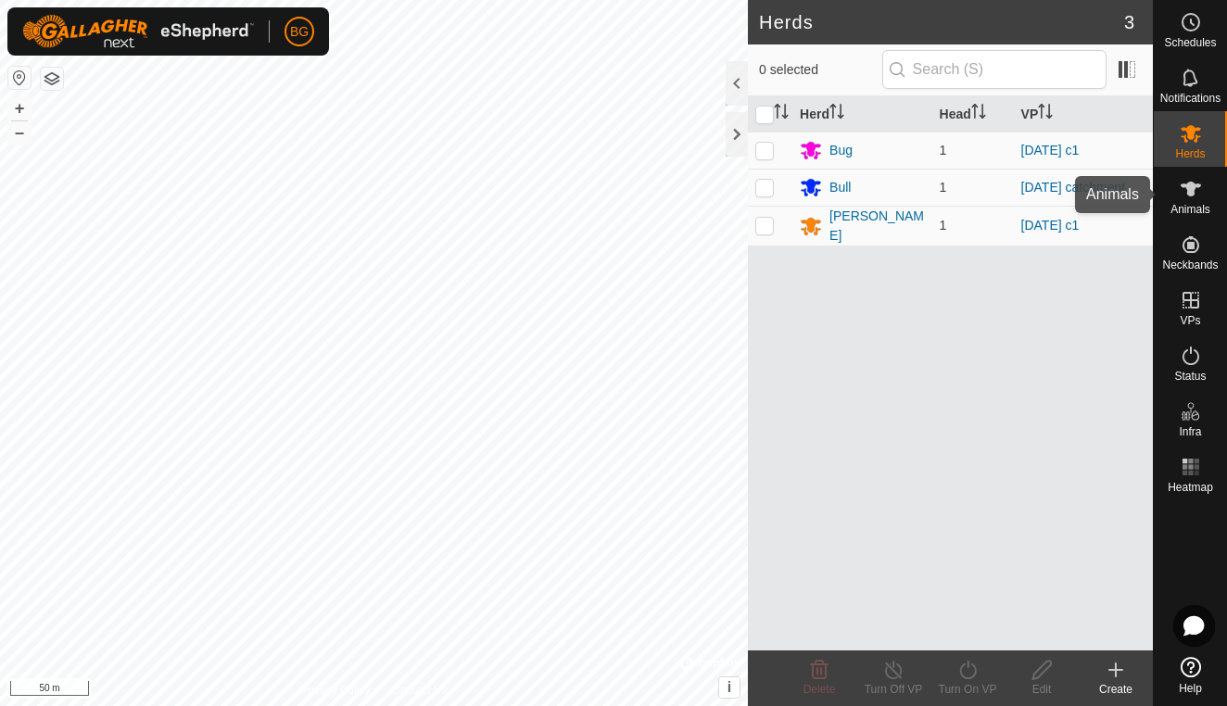
click at [1187, 196] on icon at bounding box center [1191, 189] width 22 height 22
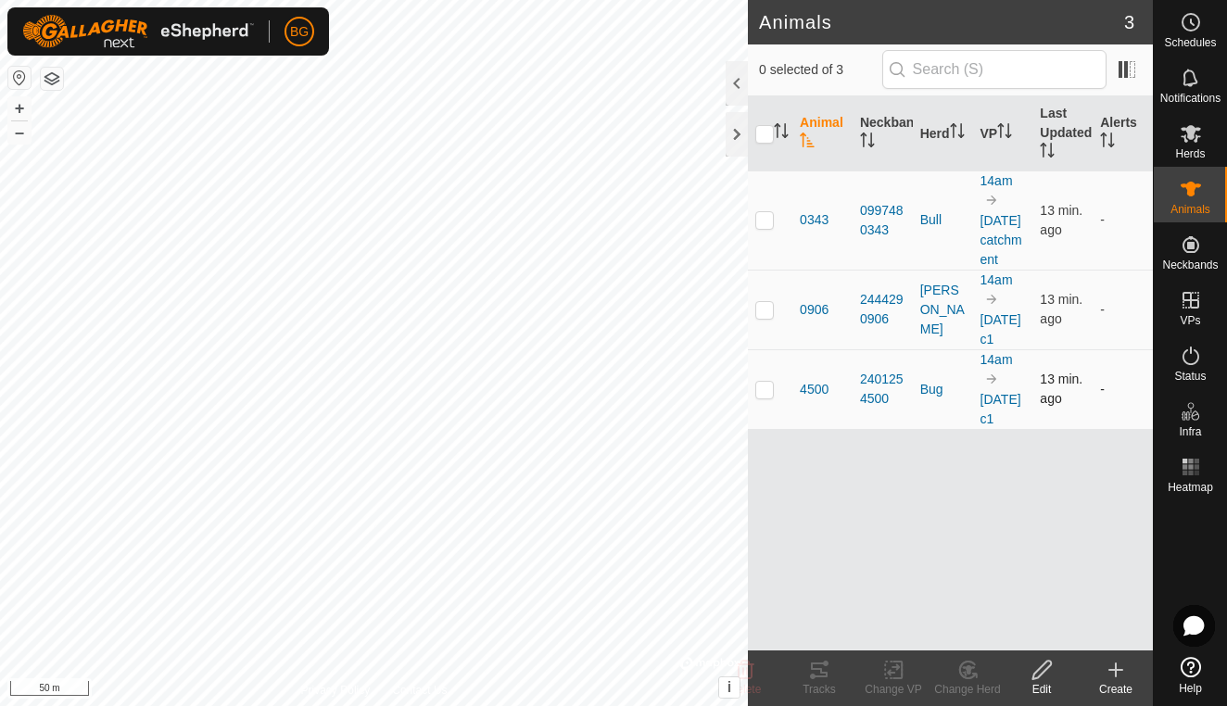
click at [994, 429] on td "14am [DATE] c1" at bounding box center [1003, 389] width 60 height 80
click at [1000, 426] on link "[DATE] c1" at bounding box center [1000, 409] width 41 height 34
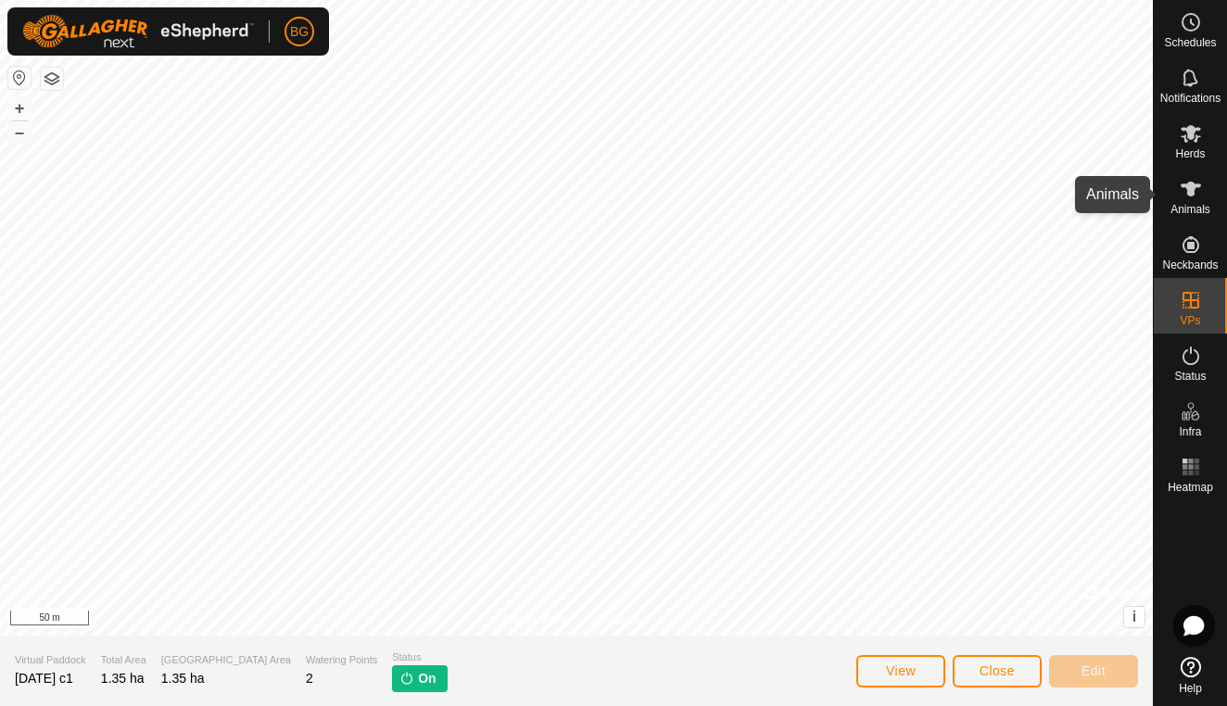
click at [1191, 200] on es-animals-svg-icon at bounding box center [1190, 189] width 33 height 30
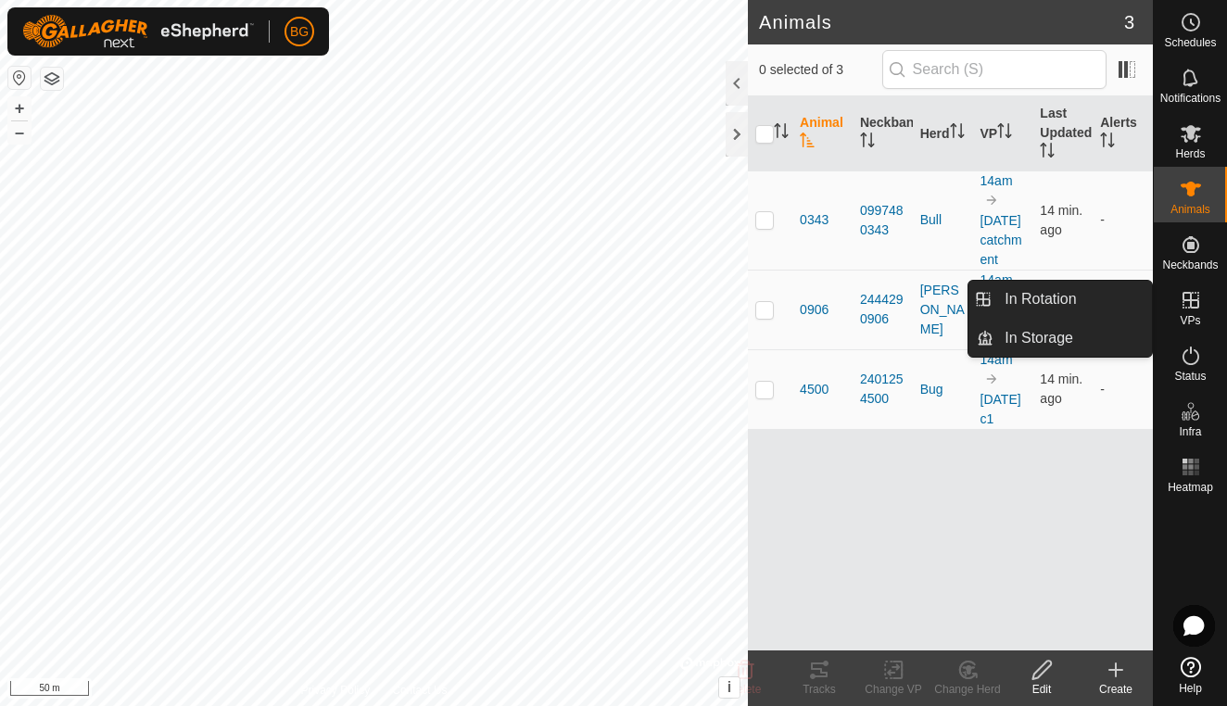
click at [1192, 302] on icon at bounding box center [1191, 300] width 22 height 22
click at [1065, 296] on link "In Rotation" at bounding box center [1072, 299] width 158 height 37
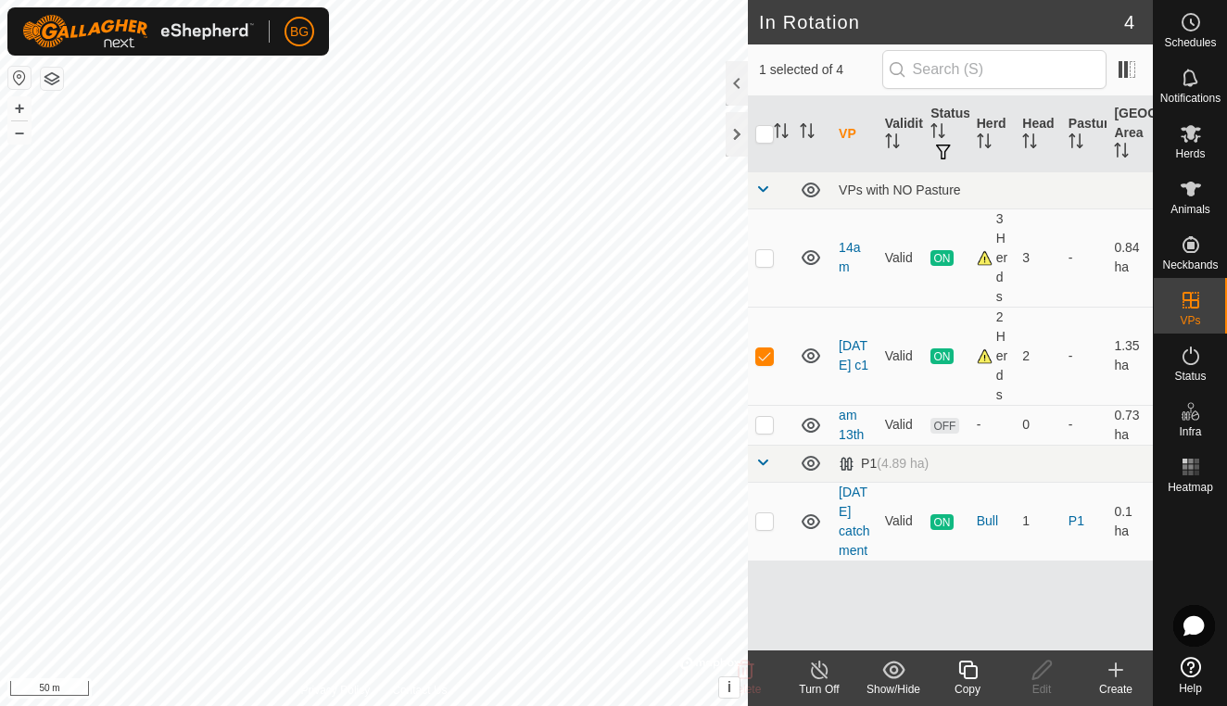
click at [1123, 671] on icon at bounding box center [1116, 670] width 22 height 22
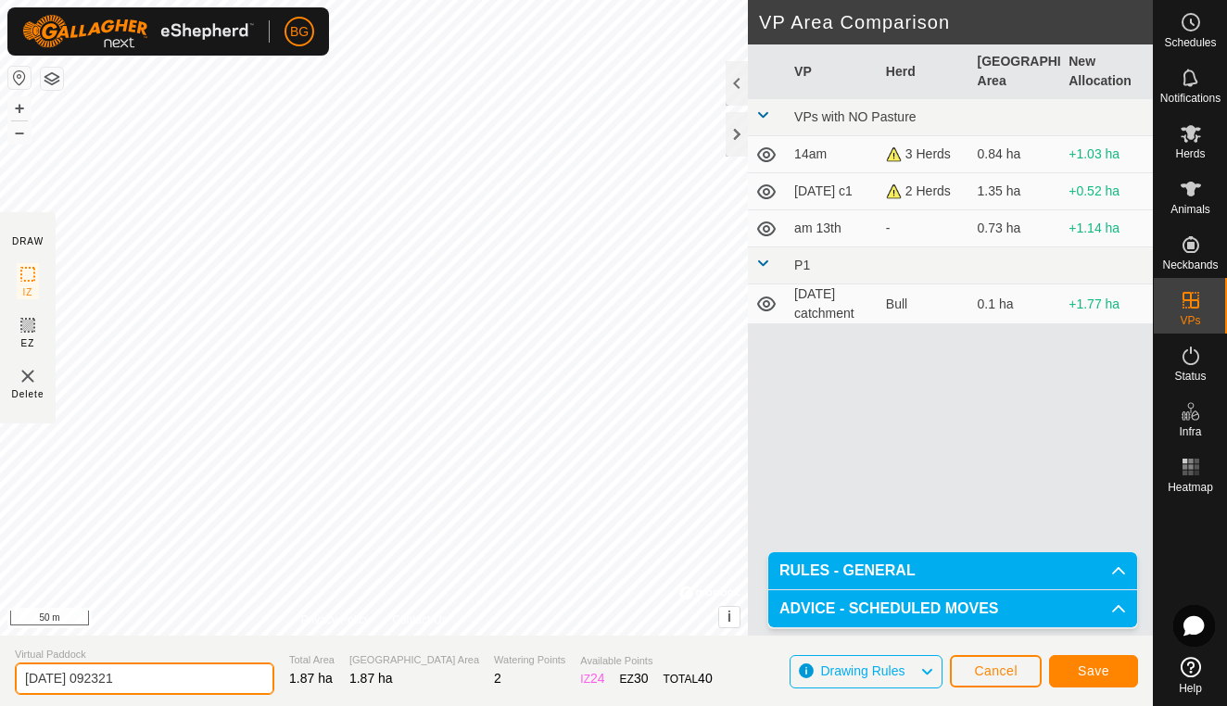
click at [189, 675] on input "[DATE] 092321" at bounding box center [144, 679] width 259 height 32
type input "2025-08-c bb"
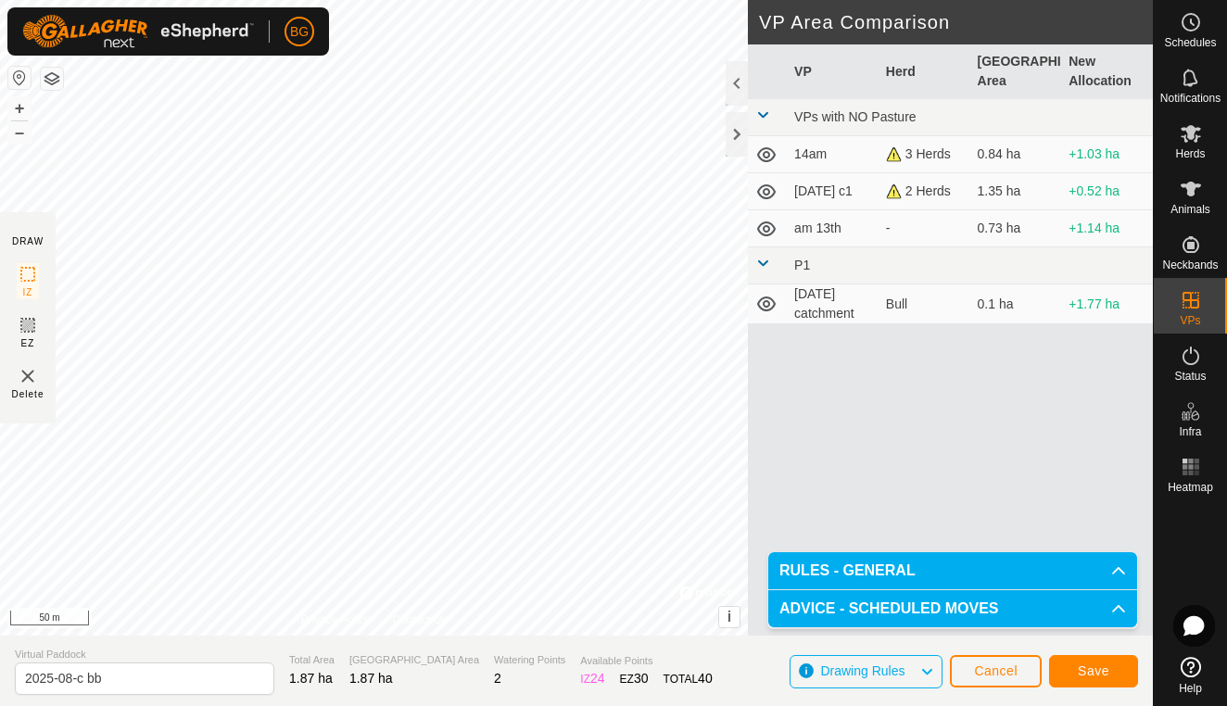
click at [1105, 673] on span "Save" at bounding box center [1094, 670] width 32 height 15
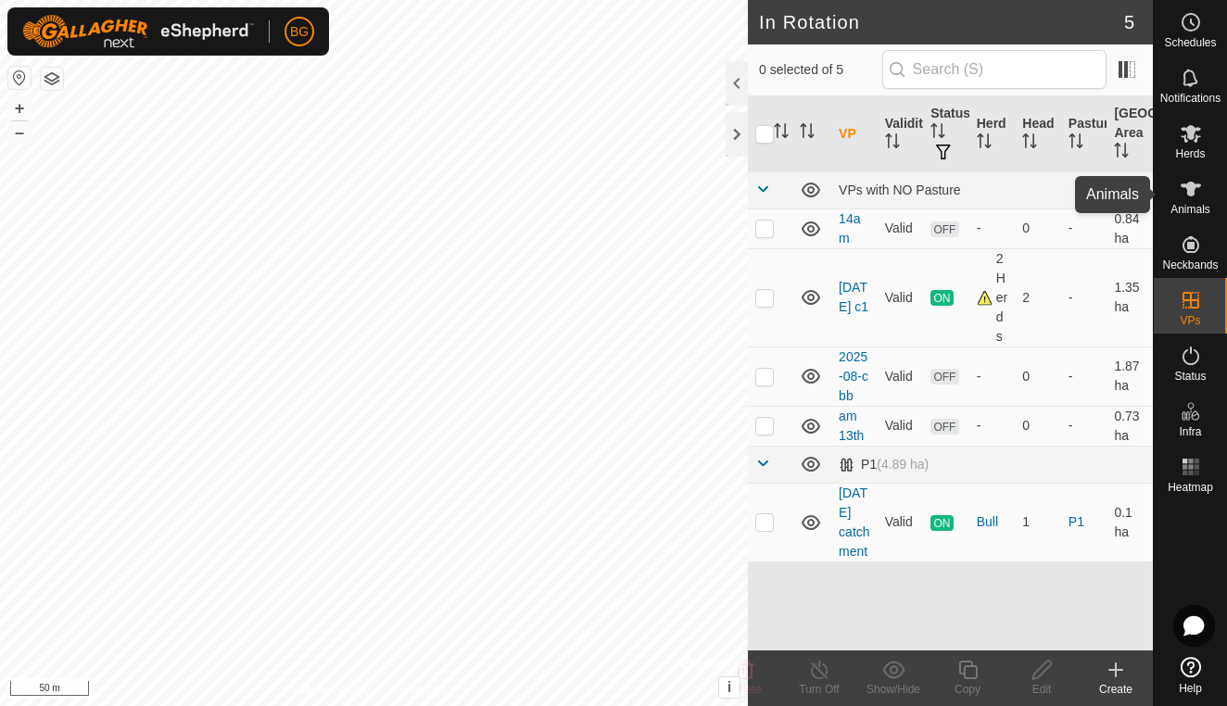
click at [1187, 196] on icon at bounding box center [1191, 189] width 22 height 22
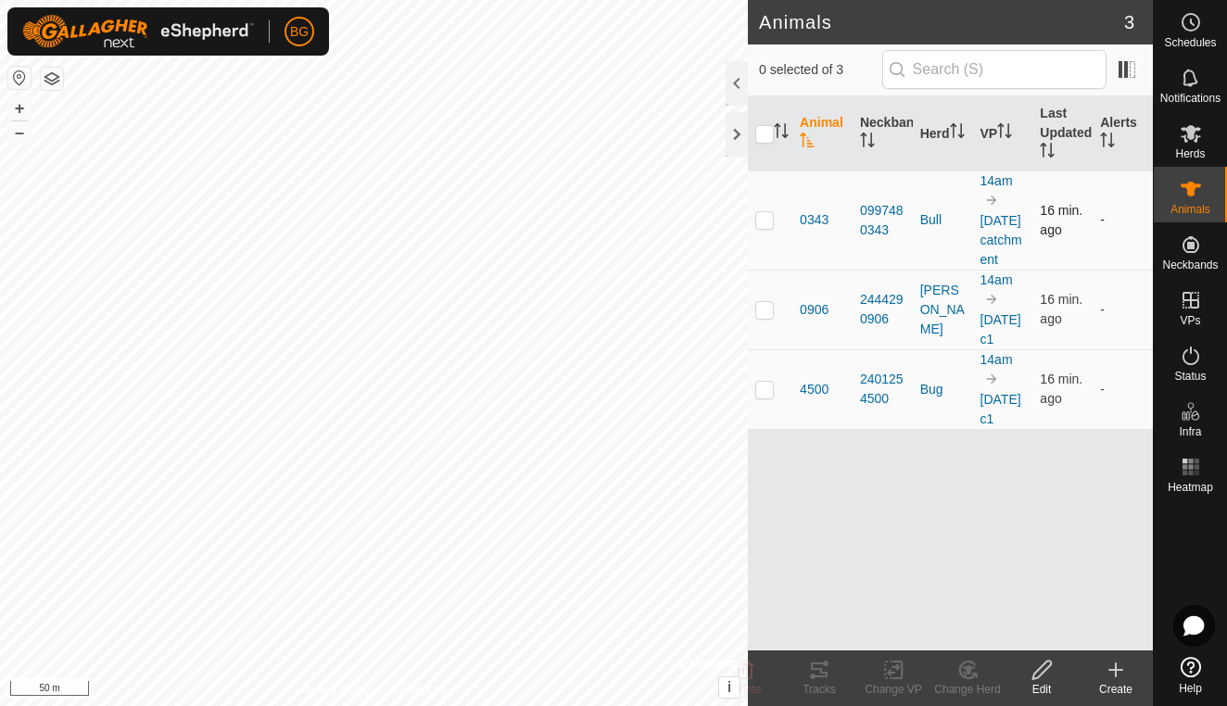
click at [765, 238] on td at bounding box center [770, 220] width 44 height 99
checkbox input "true"
click at [764, 397] on p-checkbox at bounding box center [764, 389] width 19 height 15
checkbox input "true"
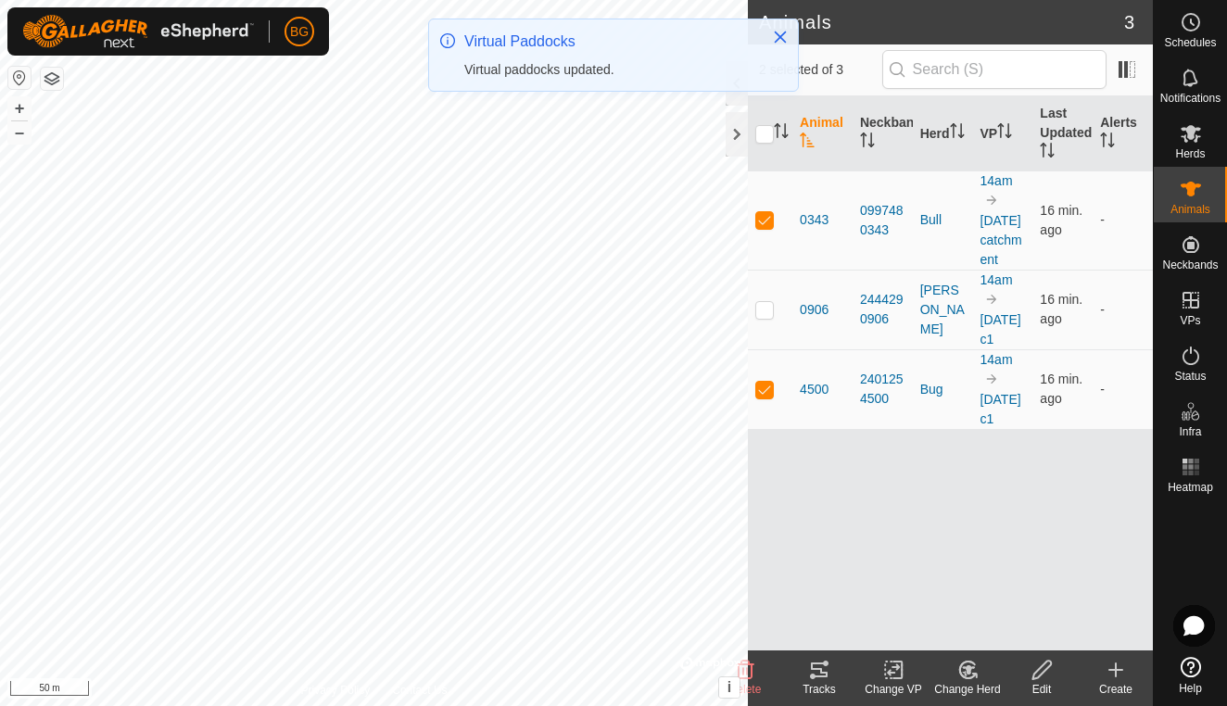
click at [891, 670] on icon at bounding box center [893, 670] width 23 height 22
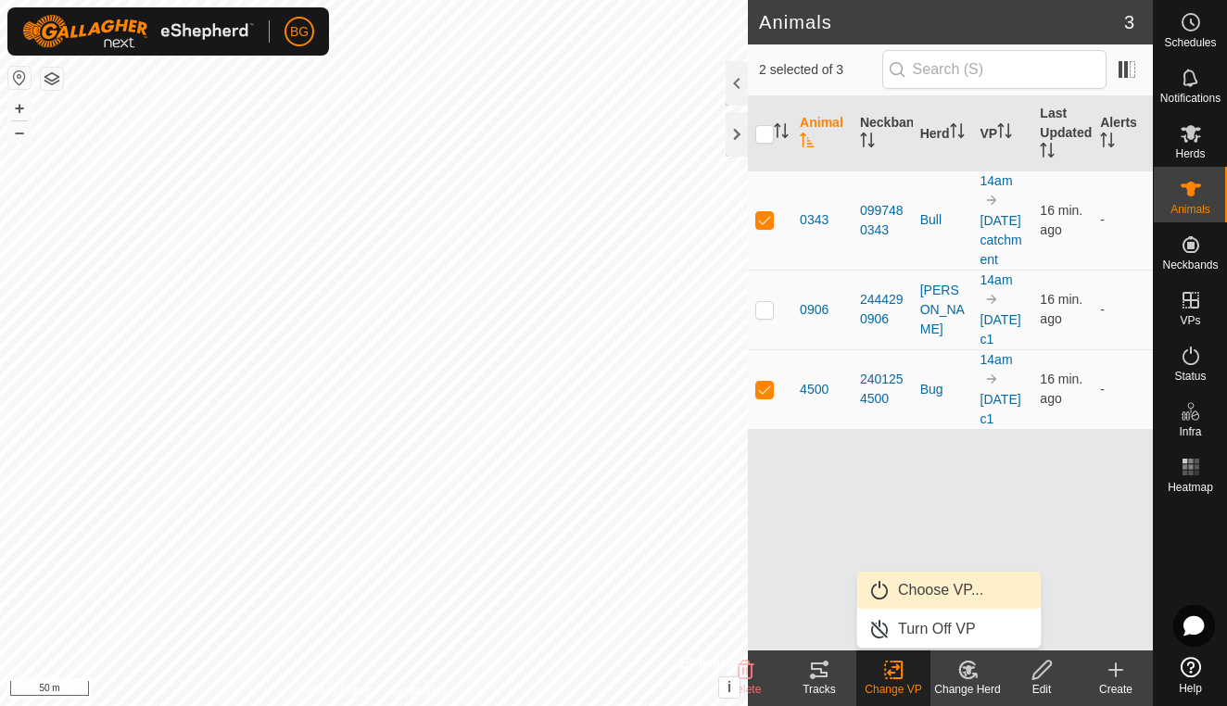
click at [941, 596] on link "Choose VP..." at bounding box center [948, 590] width 183 height 37
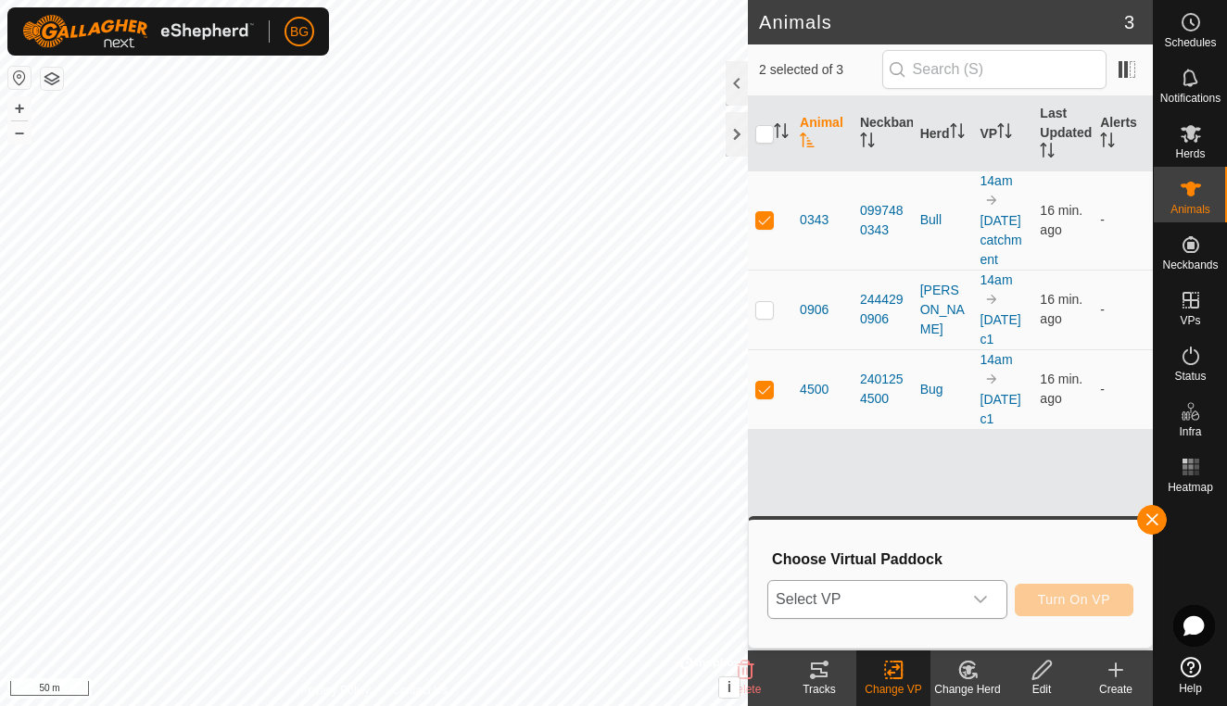
click at [971, 596] on div "dropdown trigger" at bounding box center [980, 599] width 37 height 37
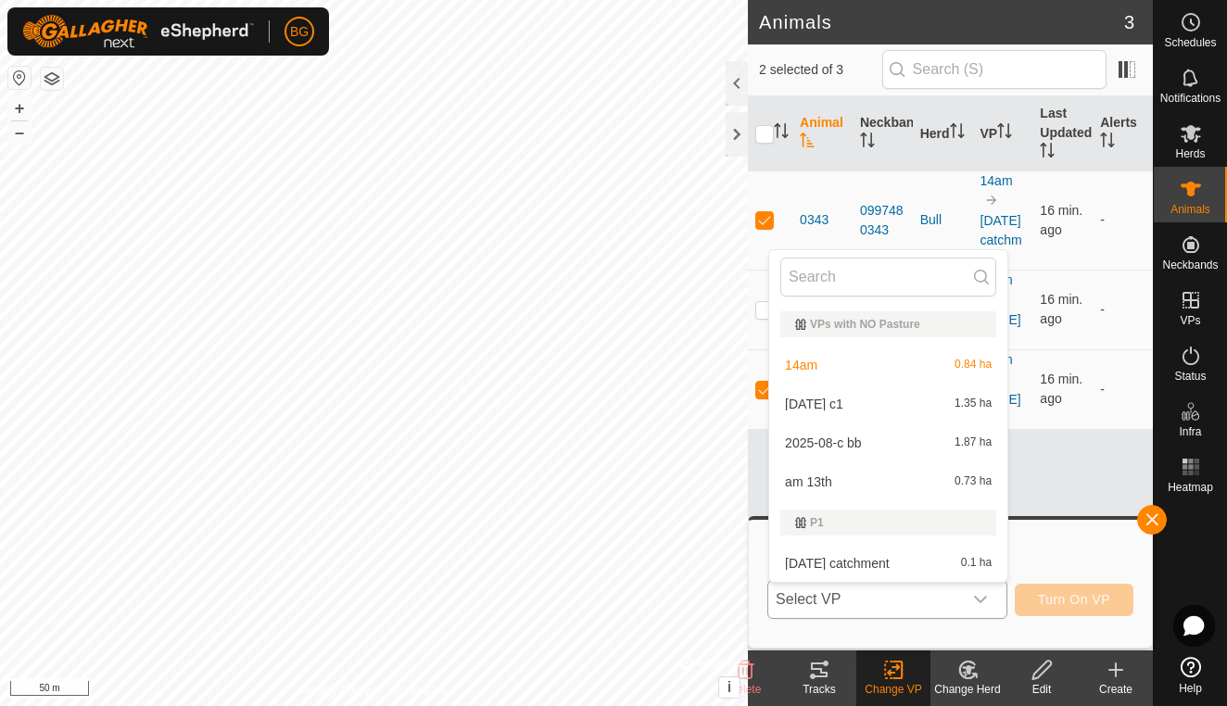
click at [902, 444] on li "2025-08-c bb 1.87 ha" at bounding box center [888, 442] width 238 height 37
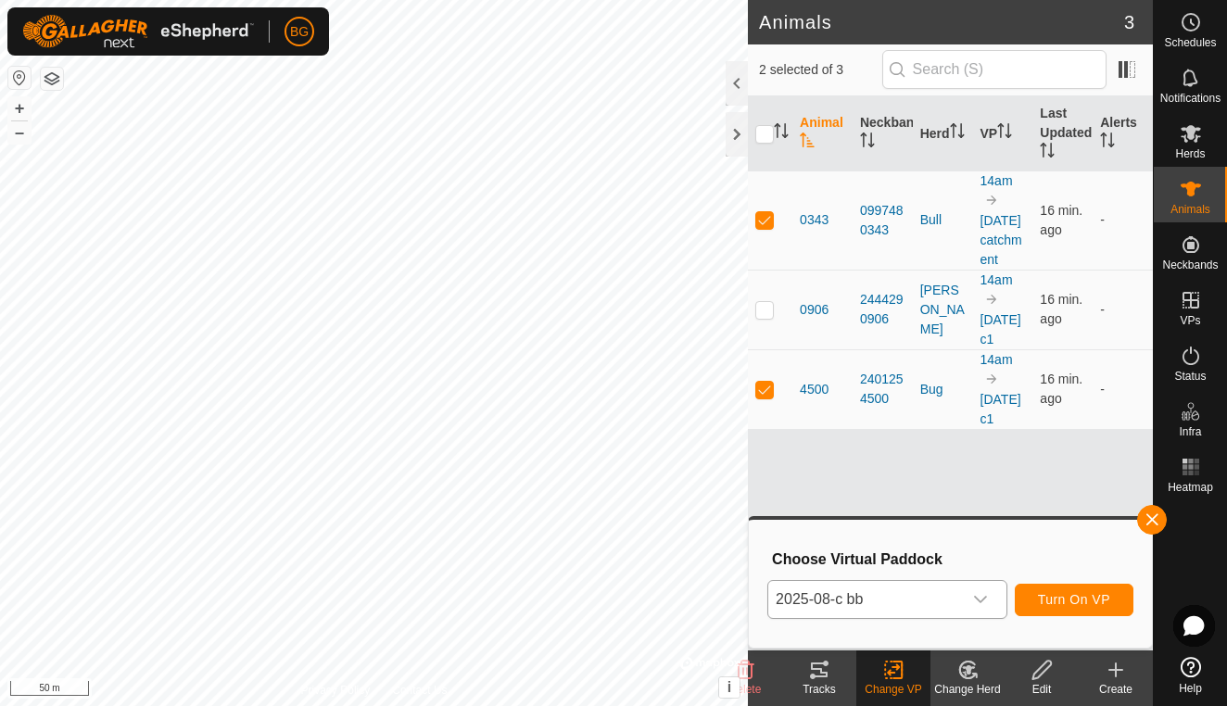
click at [1069, 600] on span "Turn On VP" at bounding box center [1074, 599] width 72 height 15
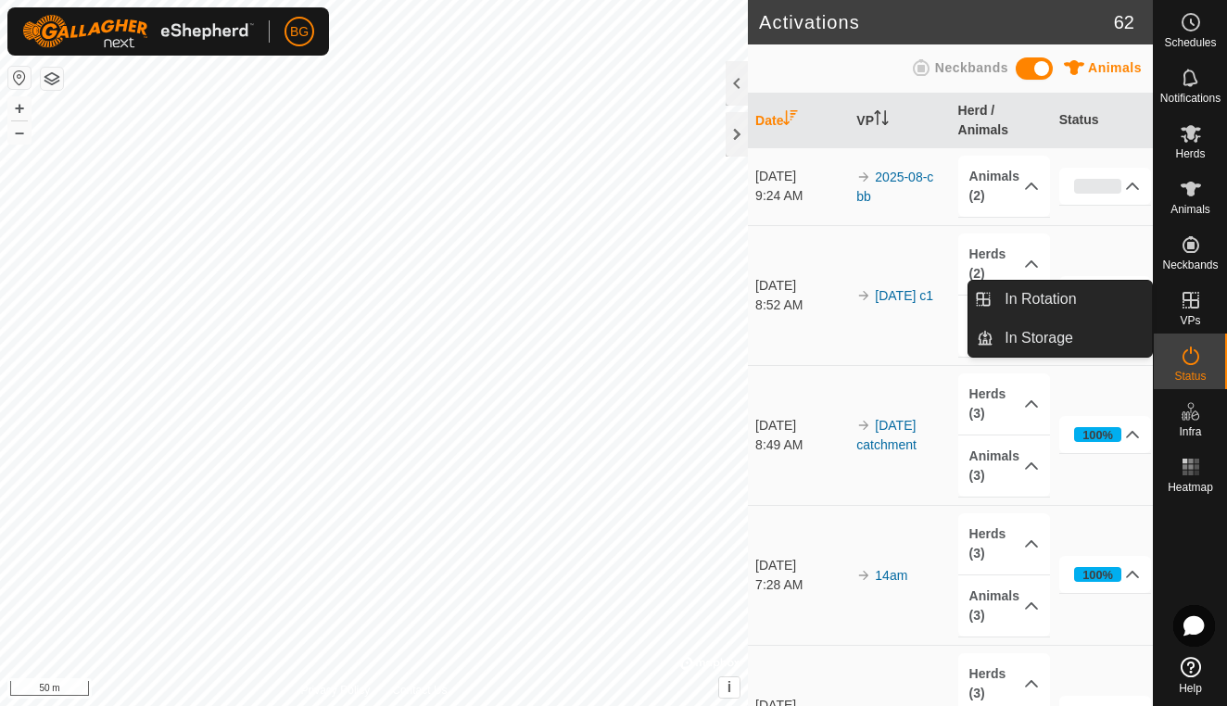
click at [1193, 317] on span "VPs" at bounding box center [1190, 320] width 20 height 11
click at [1070, 298] on link "In Rotation" at bounding box center [1072, 299] width 158 height 37
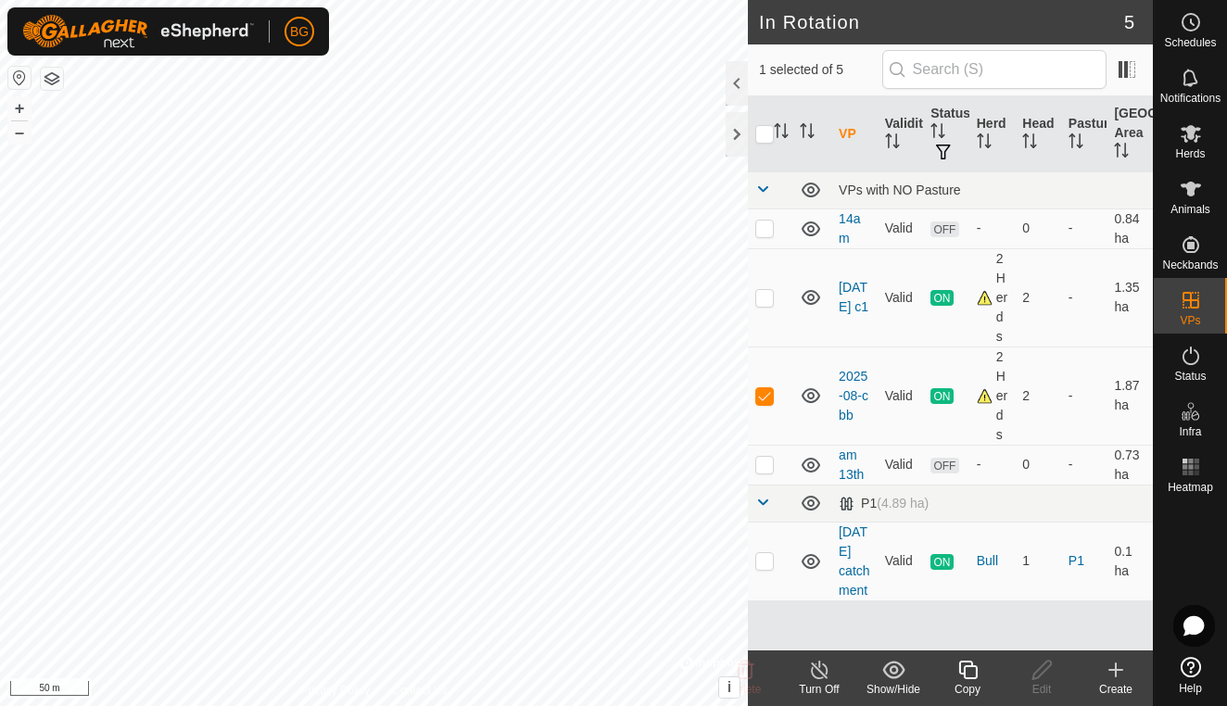
click at [1118, 668] on icon at bounding box center [1116, 670] width 22 height 22
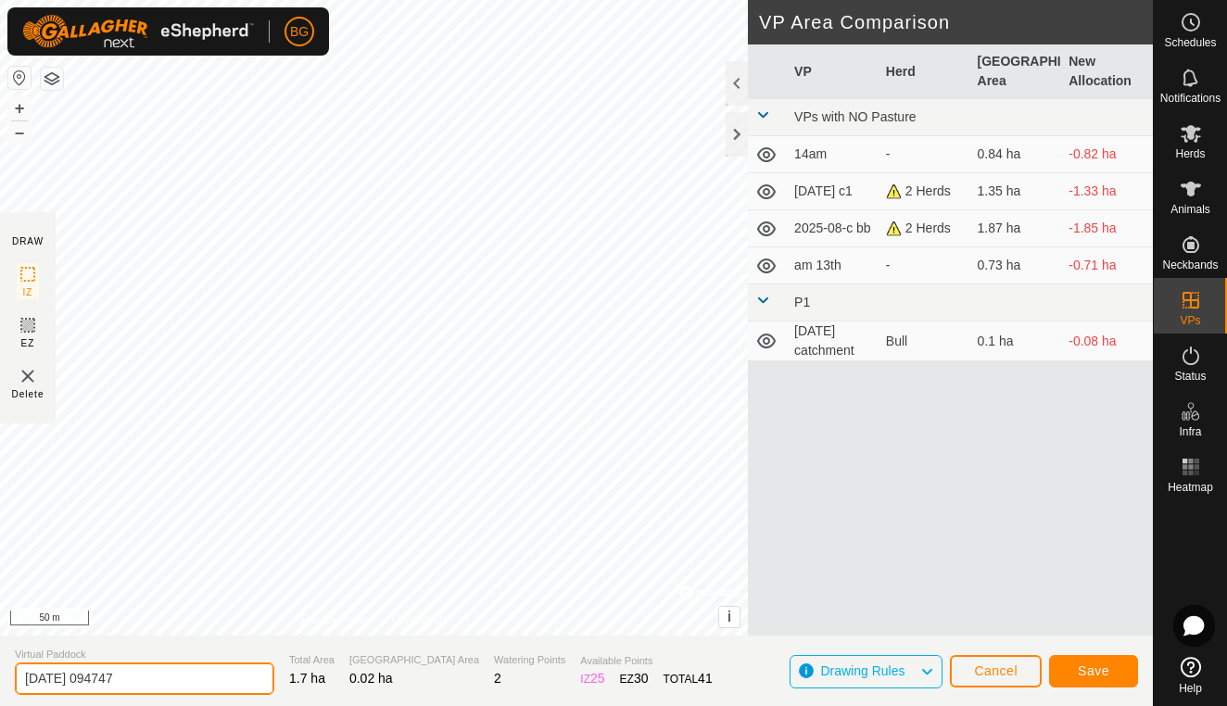
click at [145, 676] on input "[DATE] 094747" at bounding box center [144, 679] width 259 height 32
type input "2"
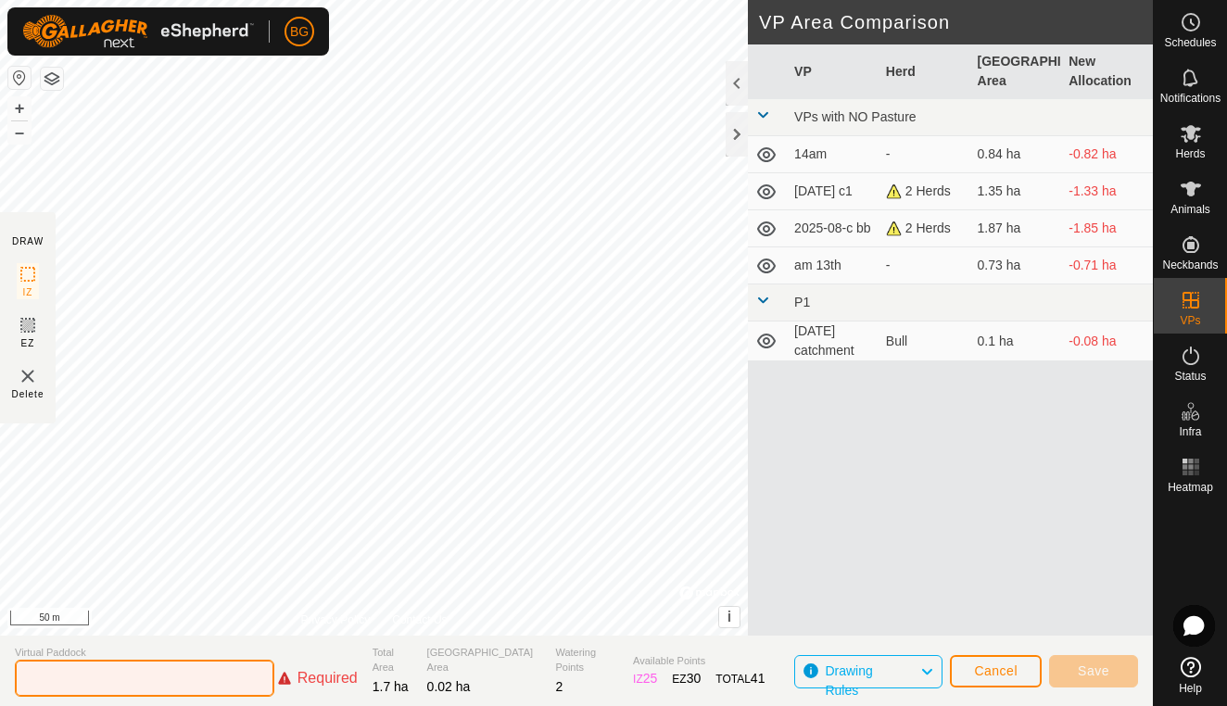
click at [145, 673] on input "text" at bounding box center [144, 678] width 259 height 37
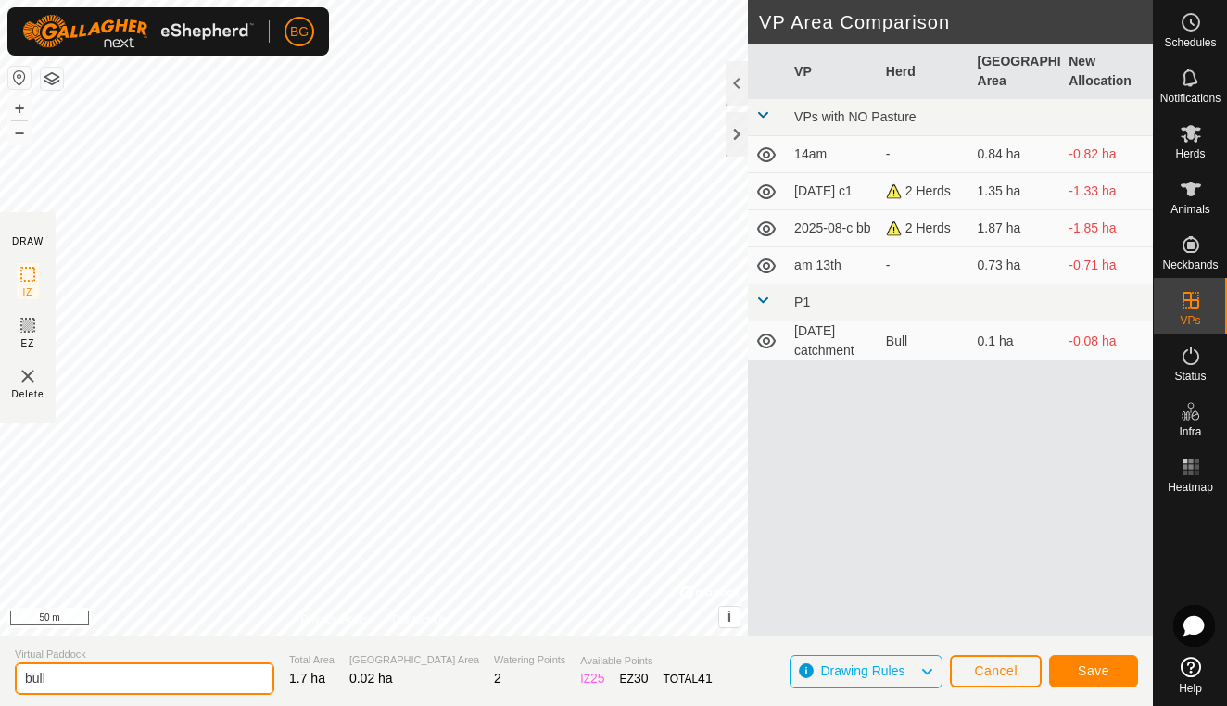
type input "bull"
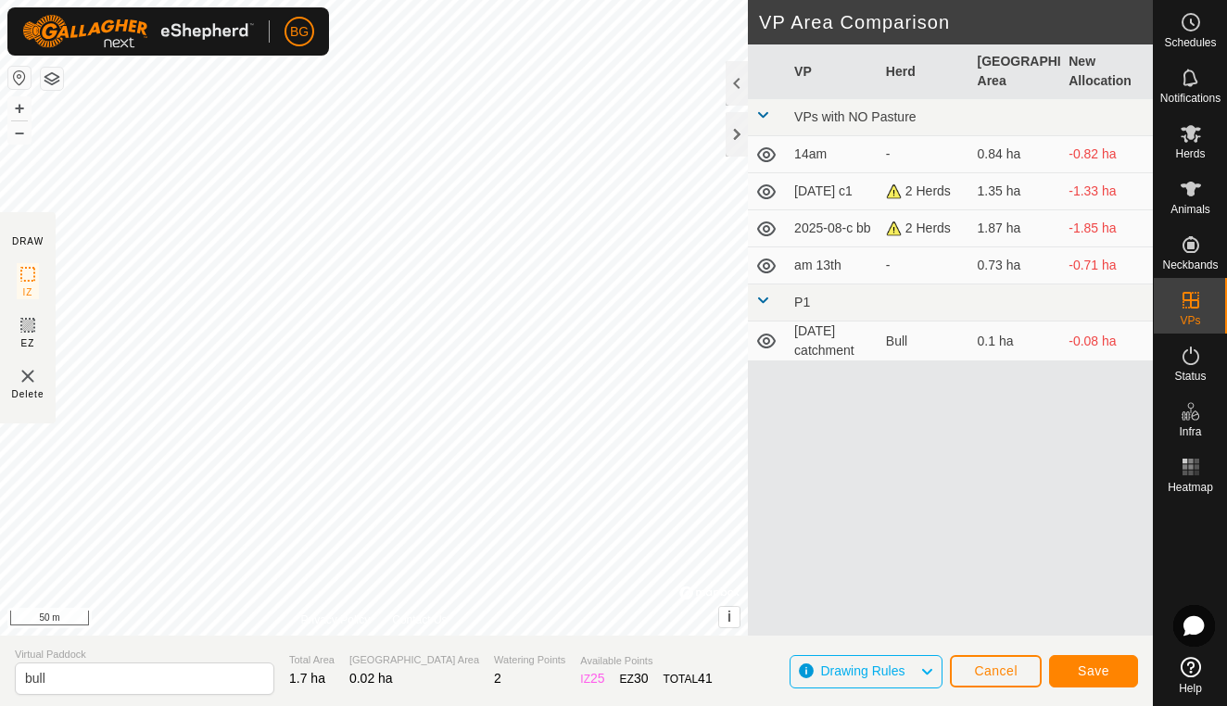
click at [1098, 672] on span "Save" at bounding box center [1094, 670] width 32 height 15
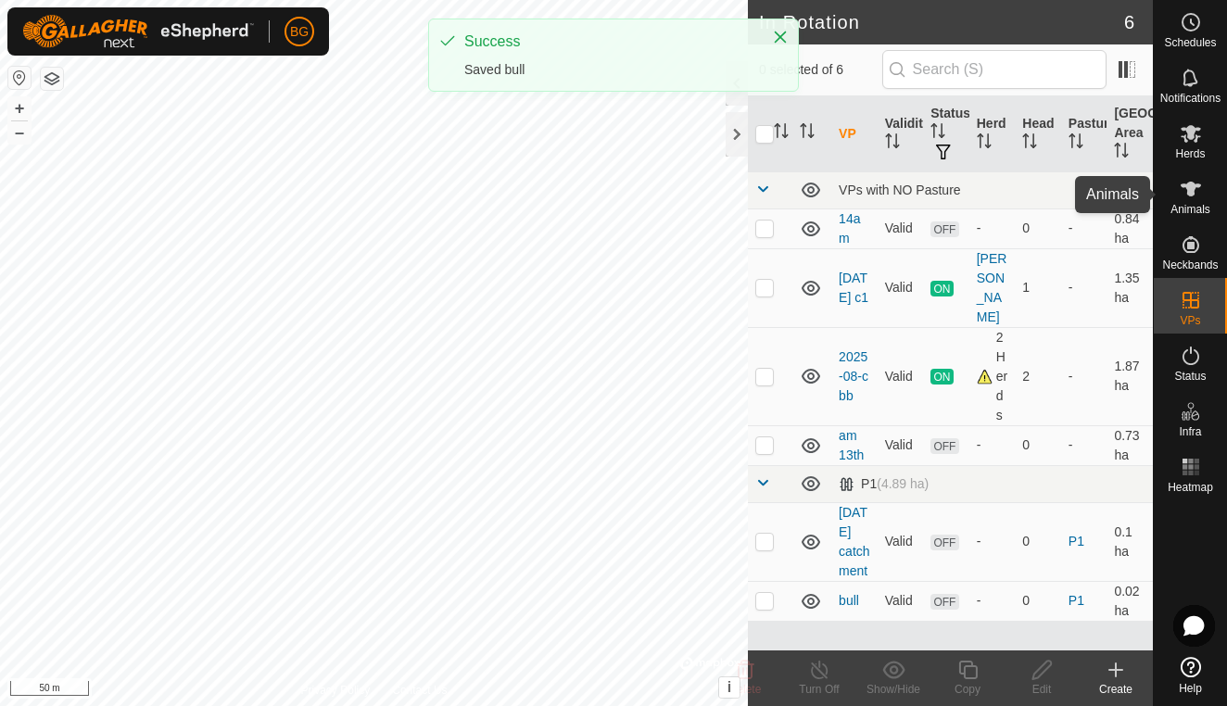
click at [1189, 194] on icon at bounding box center [1191, 189] width 20 height 15
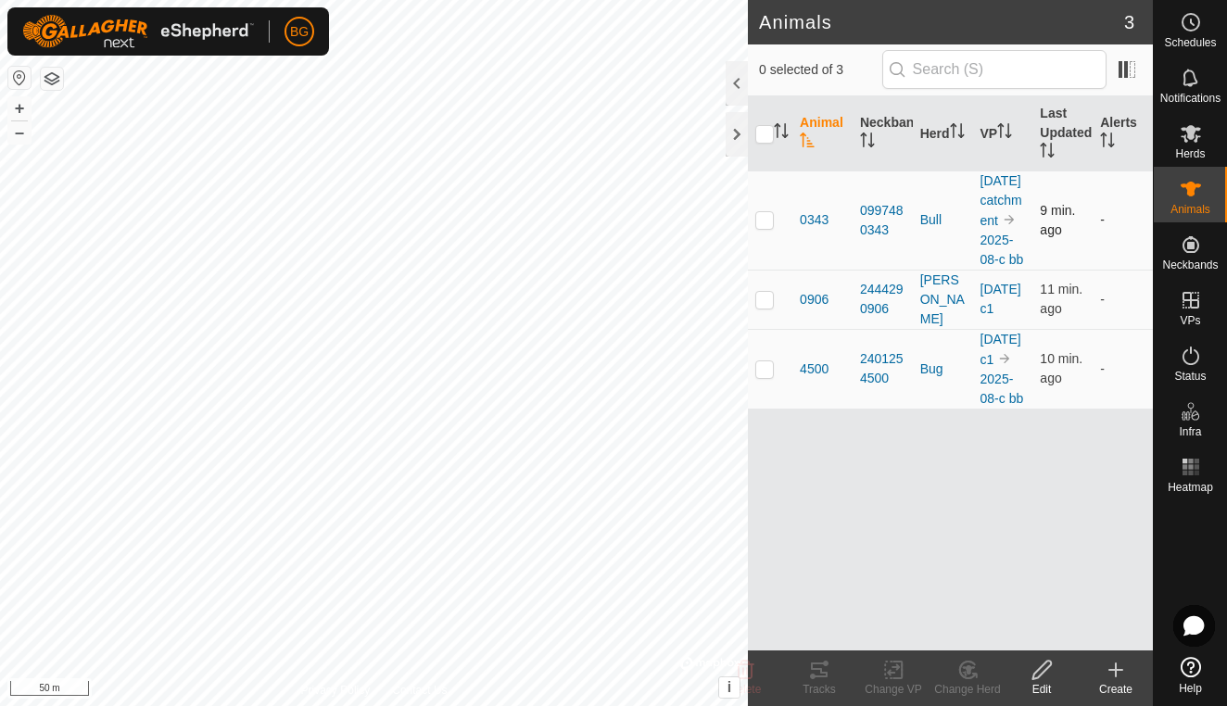
click at [762, 227] on p-checkbox at bounding box center [764, 219] width 19 height 15
checkbox input "true"
click at [893, 679] on icon at bounding box center [893, 670] width 23 height 22
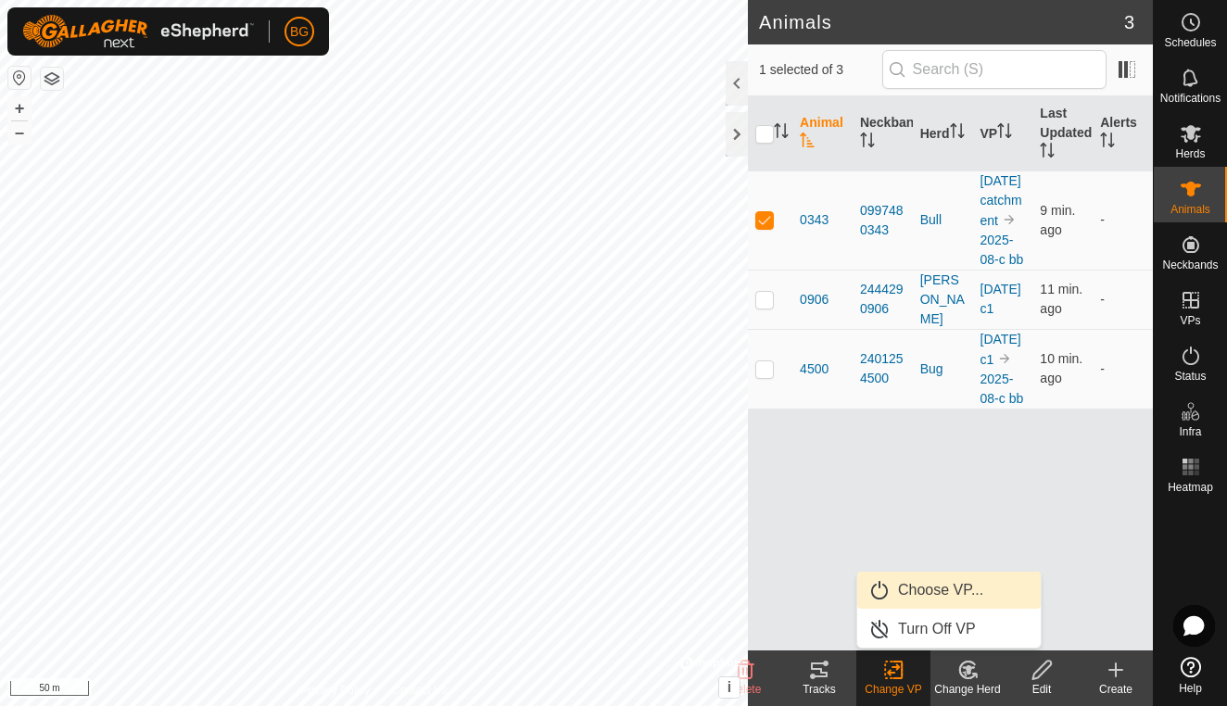
click at [929, 595] on link "Choose VP..." at bounding box center [948, 590] width 183 height 37
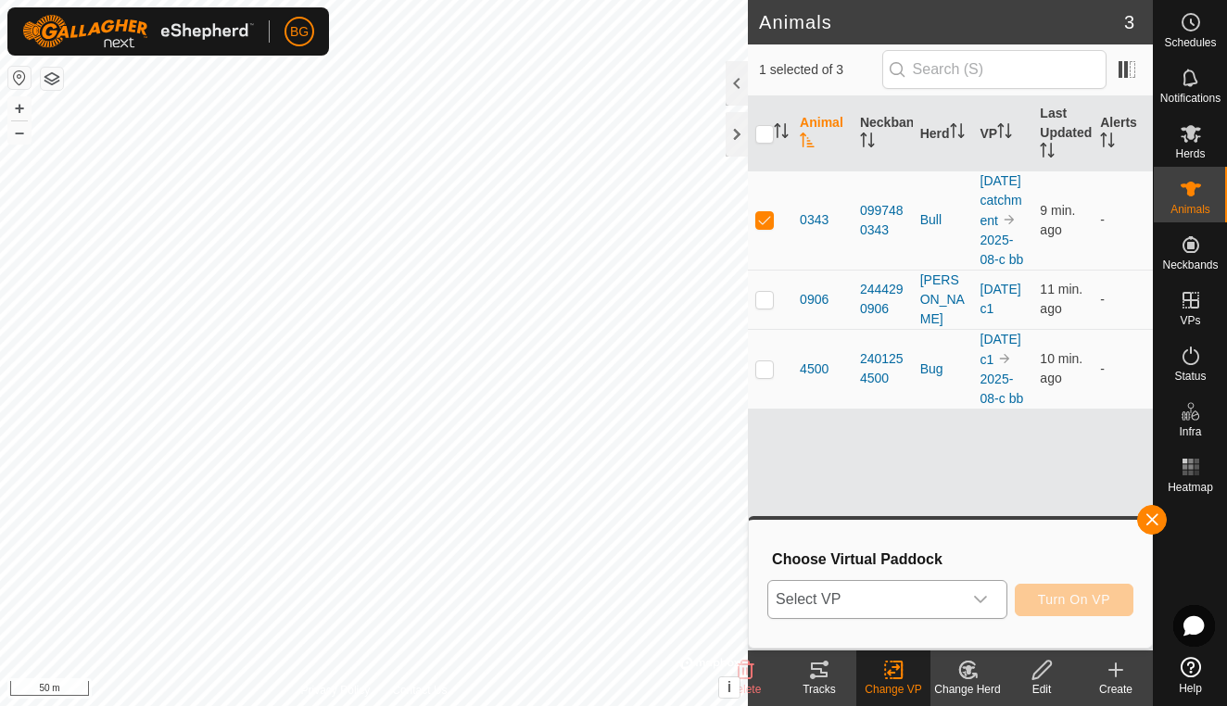
click at [972, 603] on div "dropdown trigger" at bounding box center [980, 599] width 37 height 37
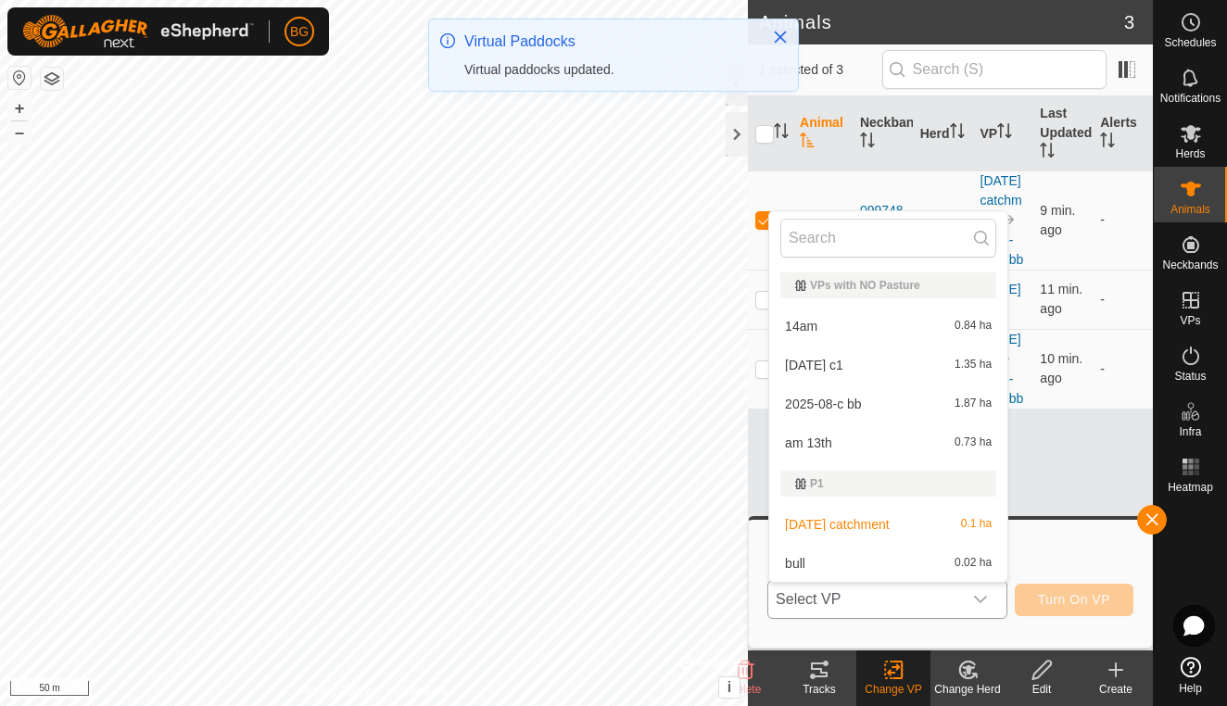
click at [888, 558] on li "bull 0.02 ha" at bounding box center [888, 563] width 238 height 37
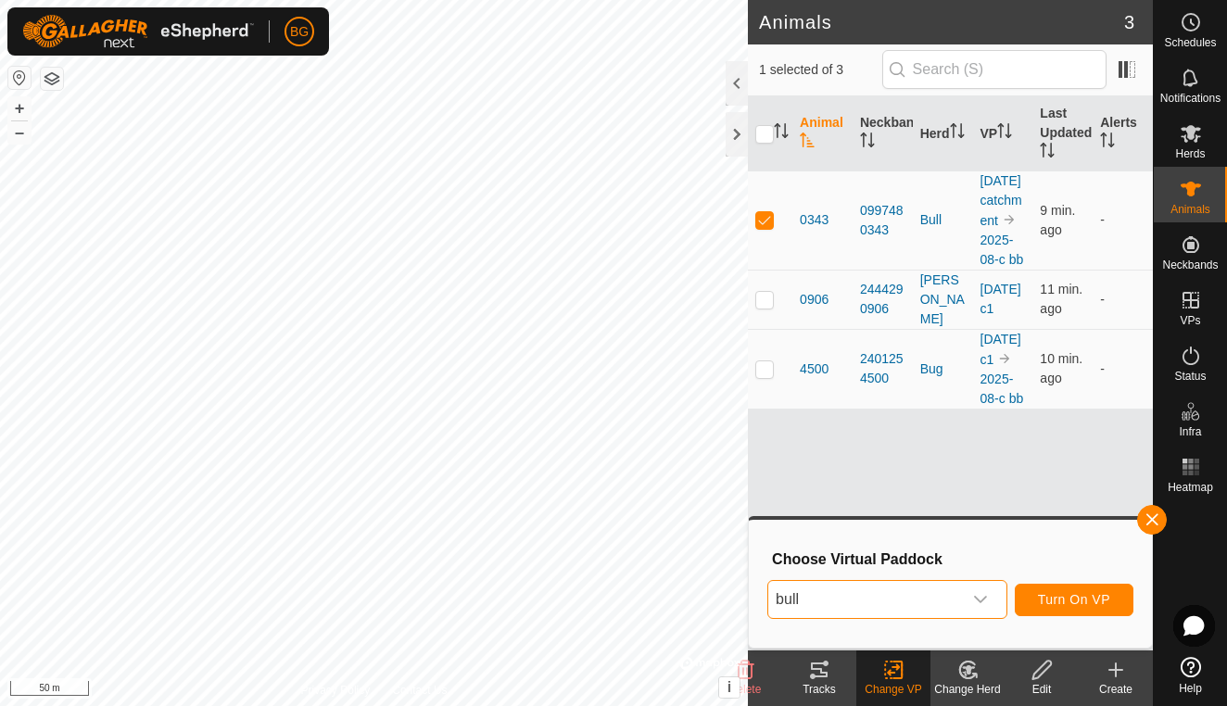
click at [1059, 600] on span "Turn On VP" at bounding box center [1074, 599] width 72 height 15
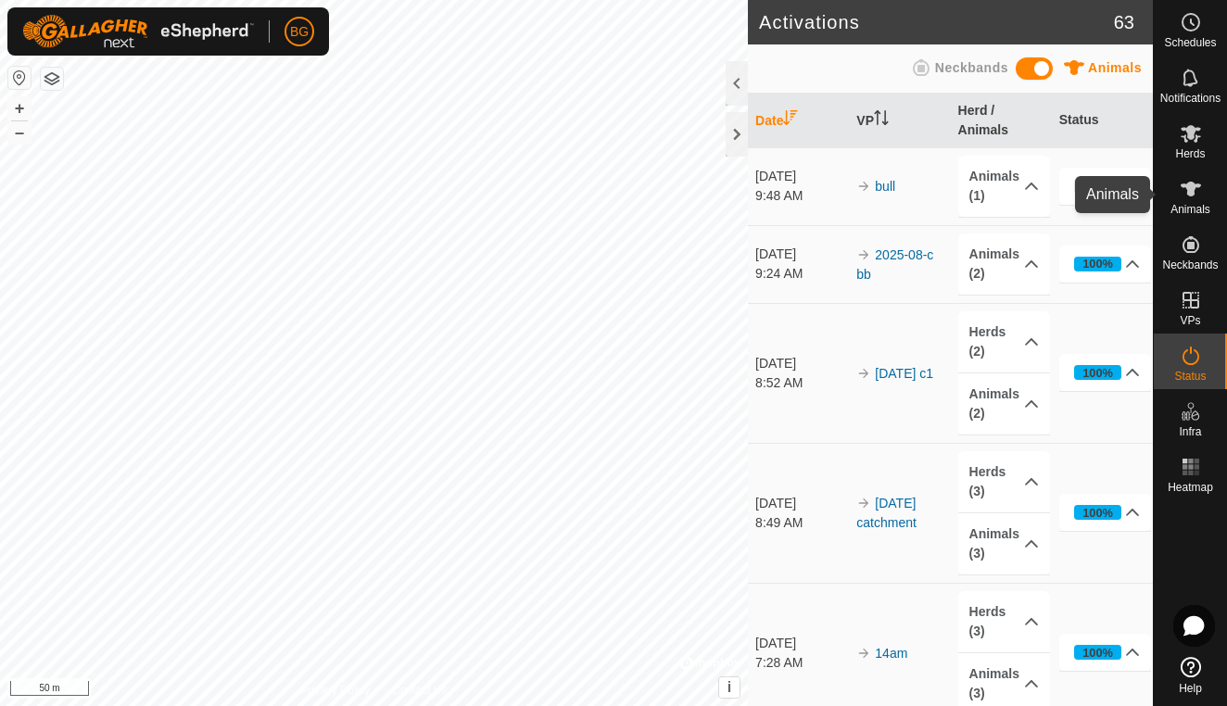
click at [1192, 193] on icon at bounding box center [1191, 189] width 20 height 15
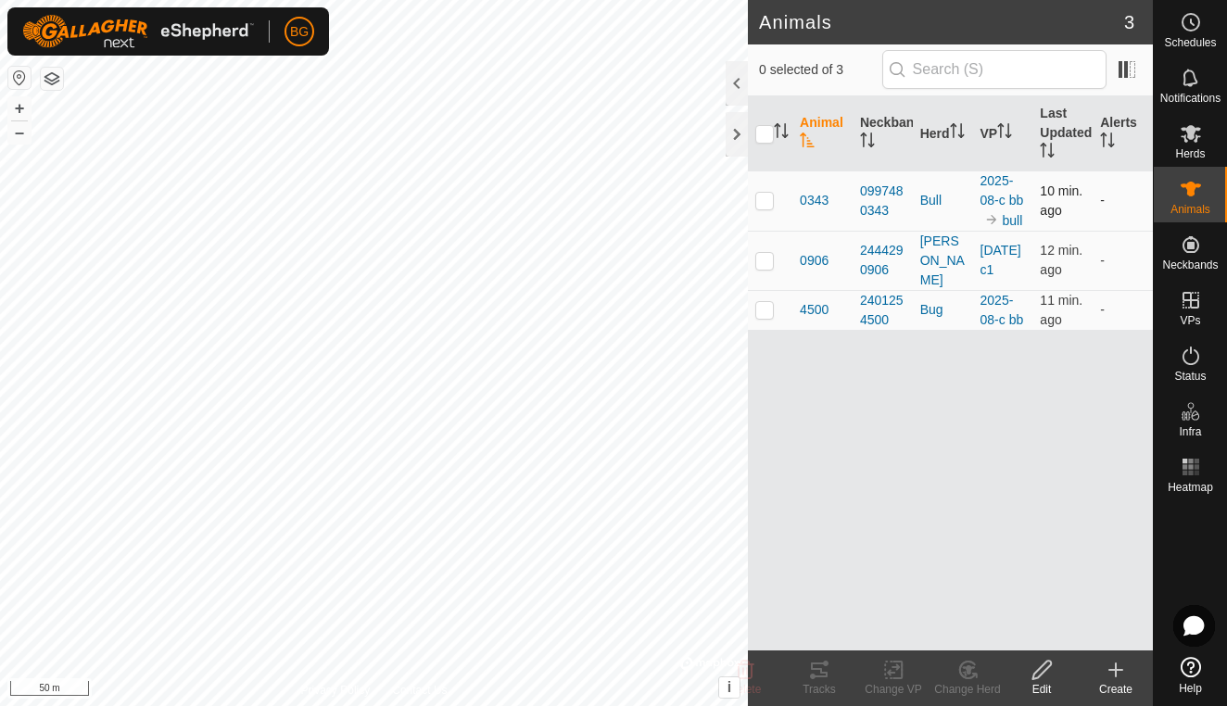
click at [769, 206] on p-checkbox at bounding box center [764, 200] width 19 height 15
checkbox input "true"
click at [816, 668] on icon at bounding box center [819, 670] width 17 height 15
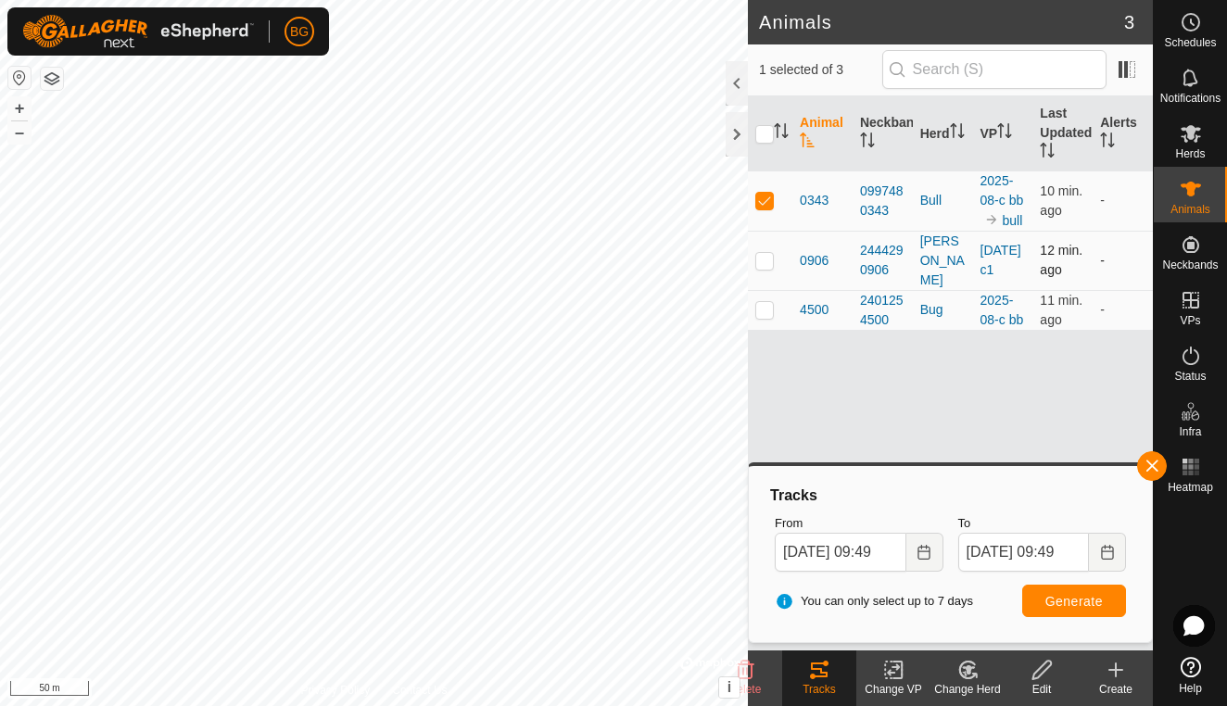
click at [766, 265] on p-checkbox at bounding box center [764, 260] width 19 height 15
checkbox input "true"
click at [1104, 613] on button "Generate" at bounding box center [1074, 601] width 104 height 32
click at [764, 312] on p-checkbox at bounding box center [764, 309] width 19 height 15
checkbox input "true"
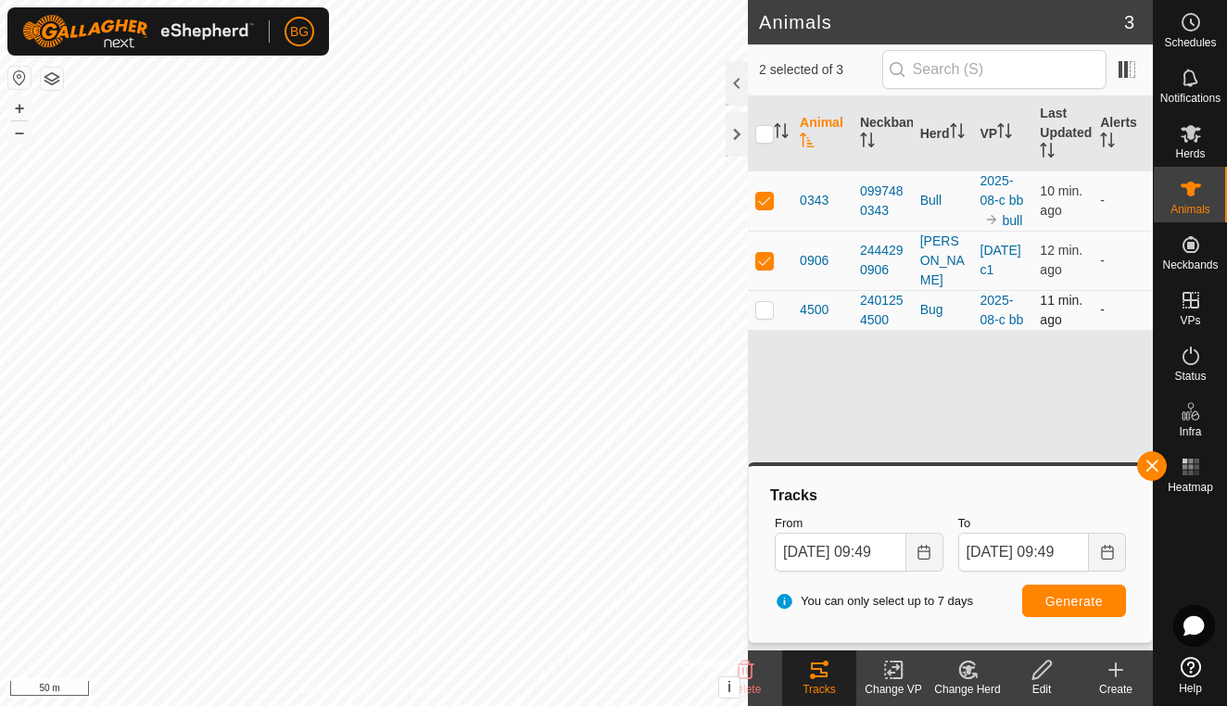
checkbox input "true"
click at [1061, 608] on button "Generate" at bounding box center [1074, 601] width 104 height 32
click at [1154, 463] on button "button" at bounding box center [1152, 466] width 30 height 30
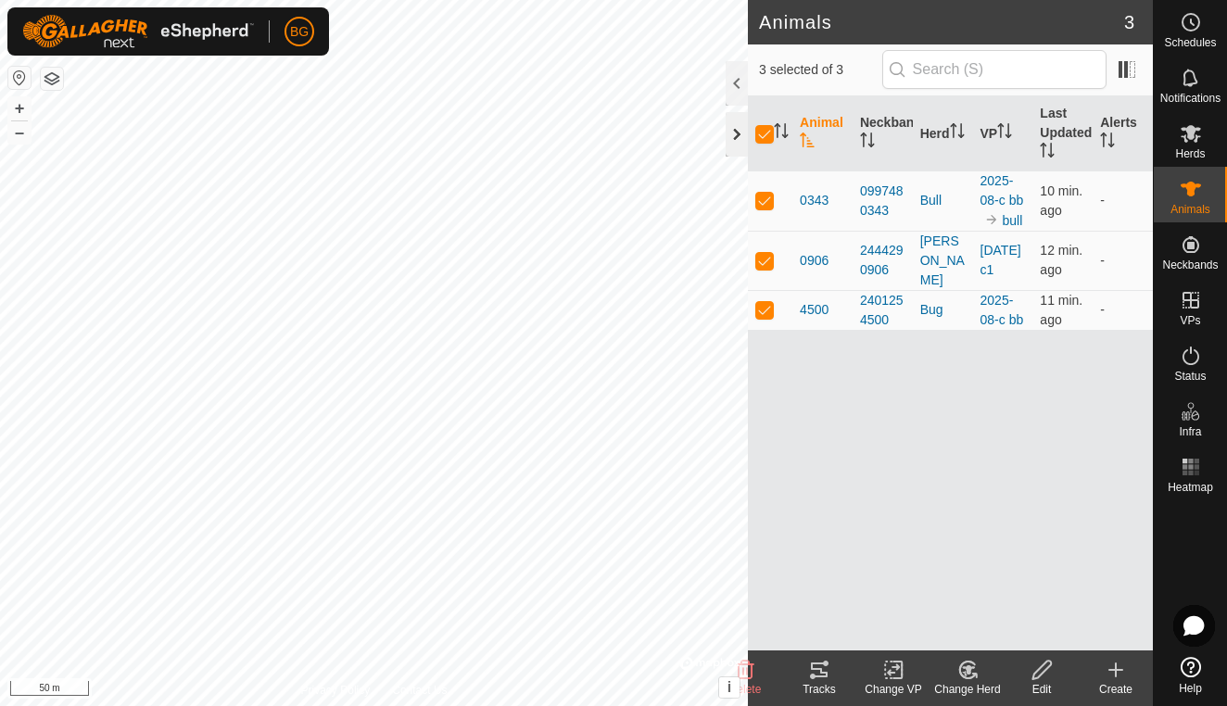
click at [738, 130] on div at bounding box center [737, 134] width 22 height 44
